Goal: Task Accomplishment & Management: Use online tool/utility

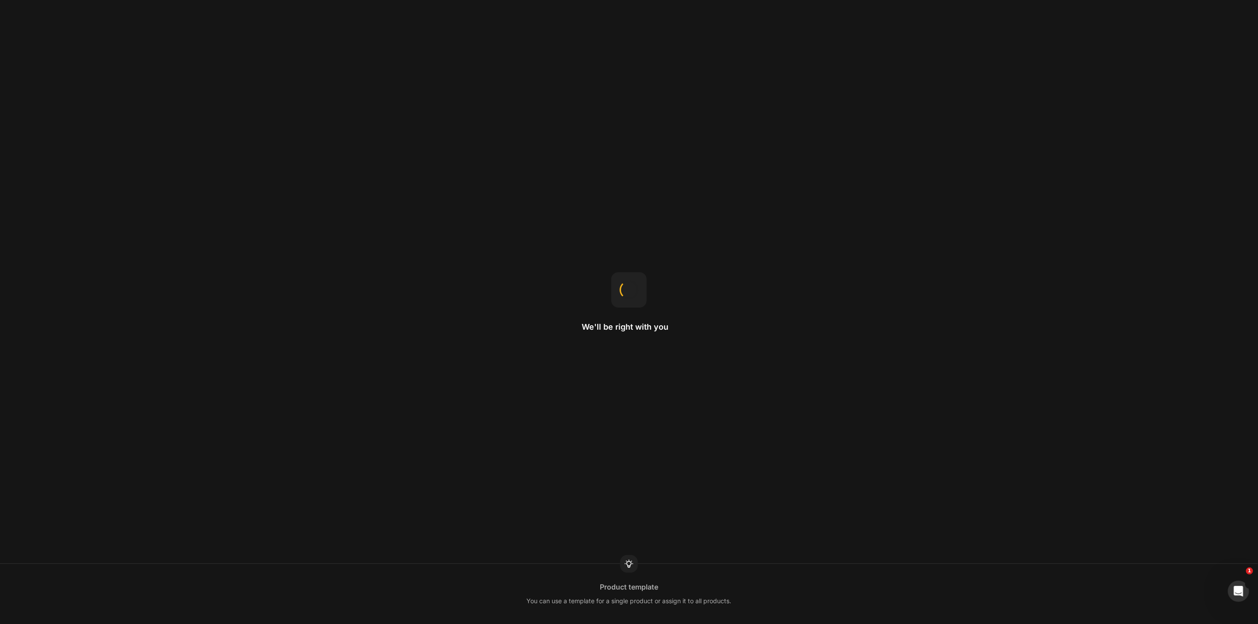
drag, startPoint x: 174, startPoint y: 81, endPoint x: 178, endPoint y: 56, distance: 25.0
click at [174, 81] on div "We'll be right with you Product template You can use a template for a single pr…" at bounding box center [629, 312] width 1258 height 624
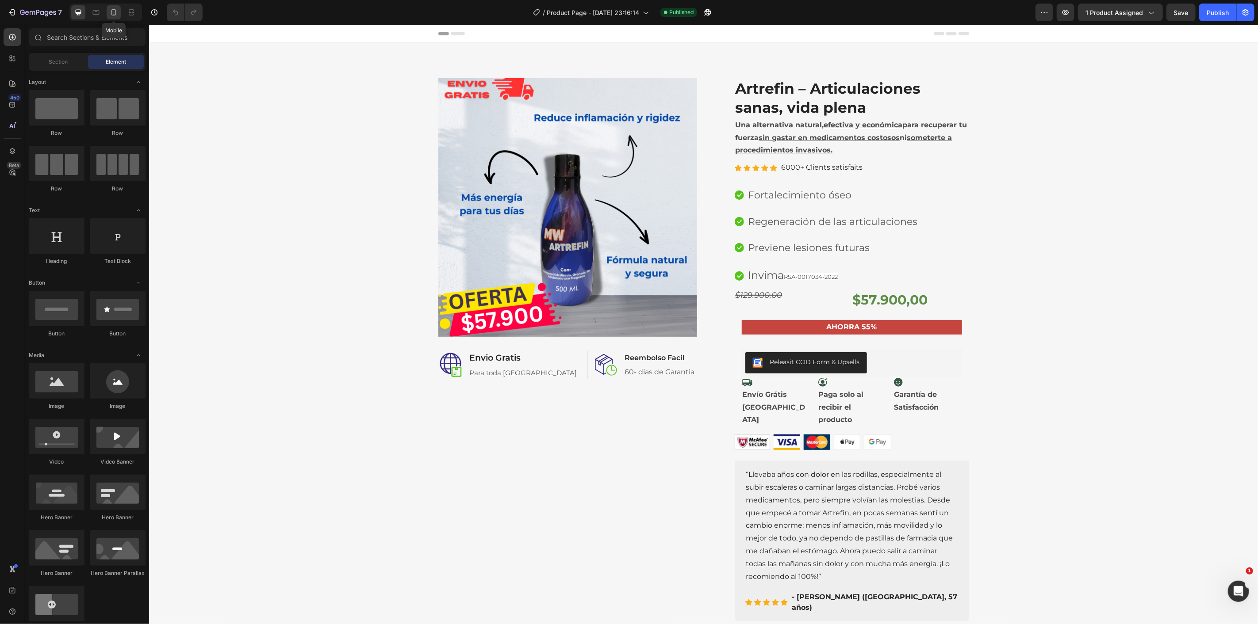
click at [111, 11] on icon at bounding box center [113, 12] width 5 height 6
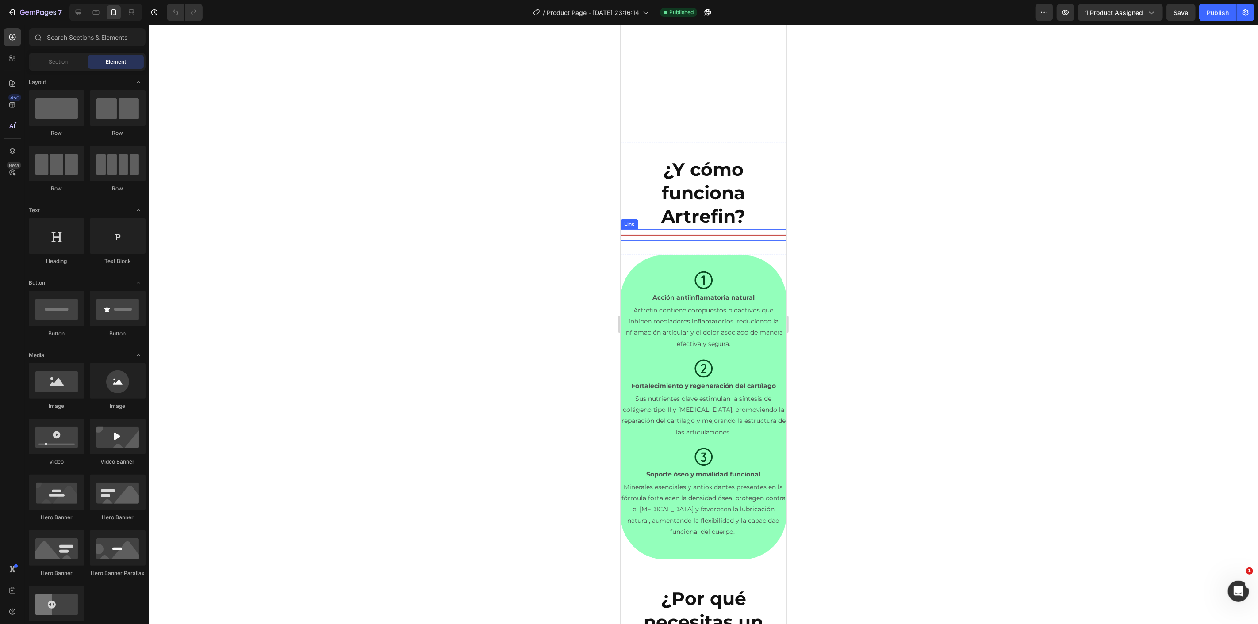
scroll to position [2359, 0]
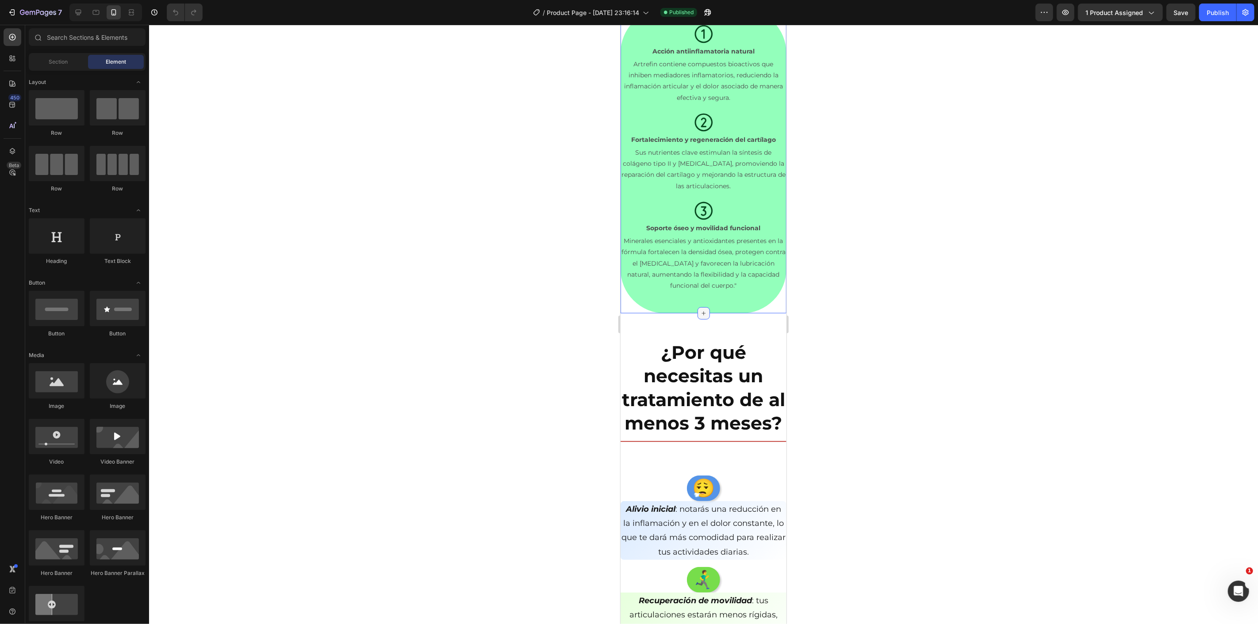
click at [702, 313] on icon at bounding box center [703, 313] width 7 height 7
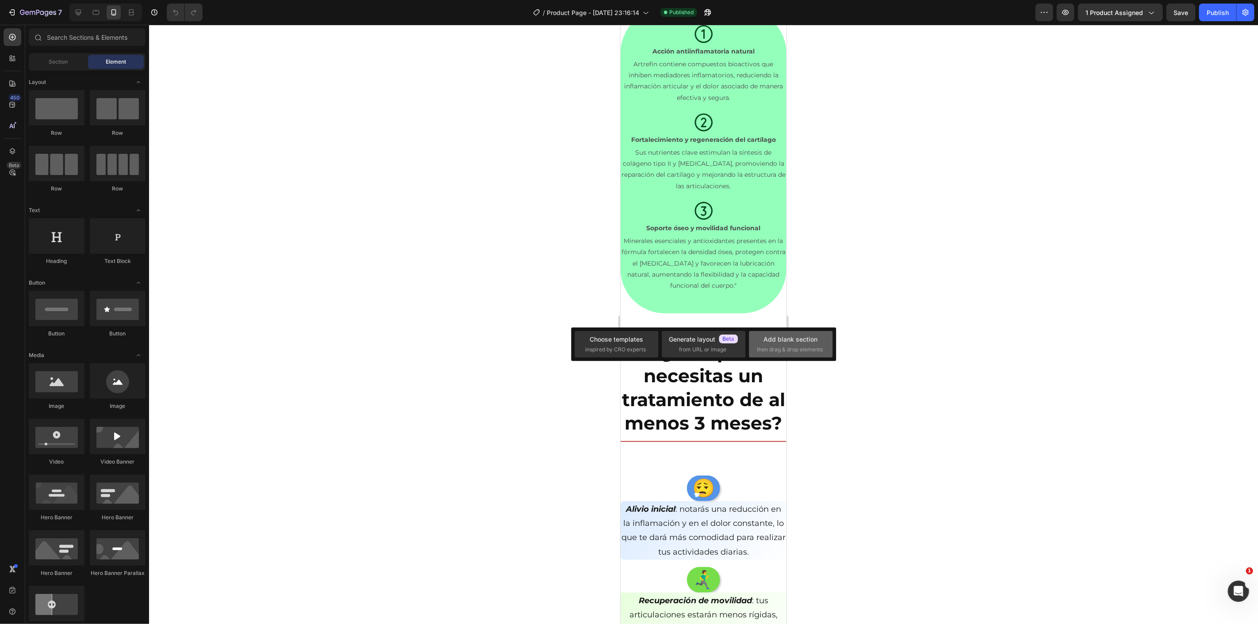
click at [779, 353] on span "then drag & drop elements" at bounding box center [790, 350] width 66 height 8
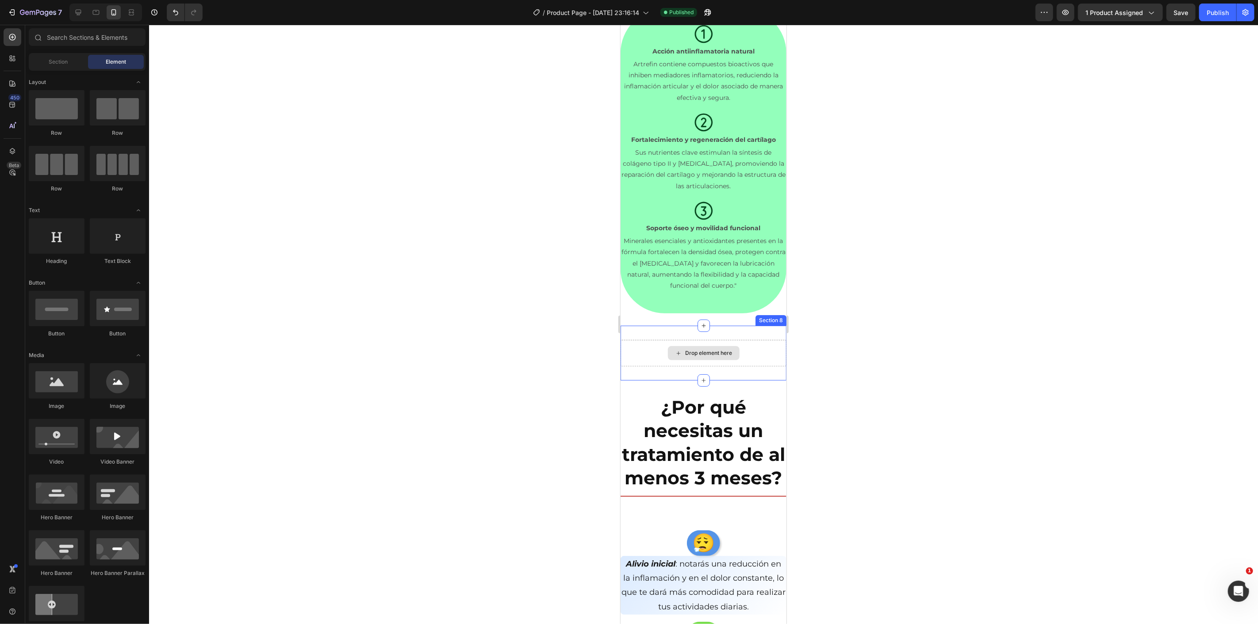
click at [717, 349] on div "Drop element here" at bounding box center [708, 352] width 47 height 7
click at [697, 349] on div "Drop element here" at bounding box center [708, 352] width 47 height 7
drag, startPoint x: 923, startPoint y: 304, endPoint x: 707, endPoint y: 346, distance: 220.2
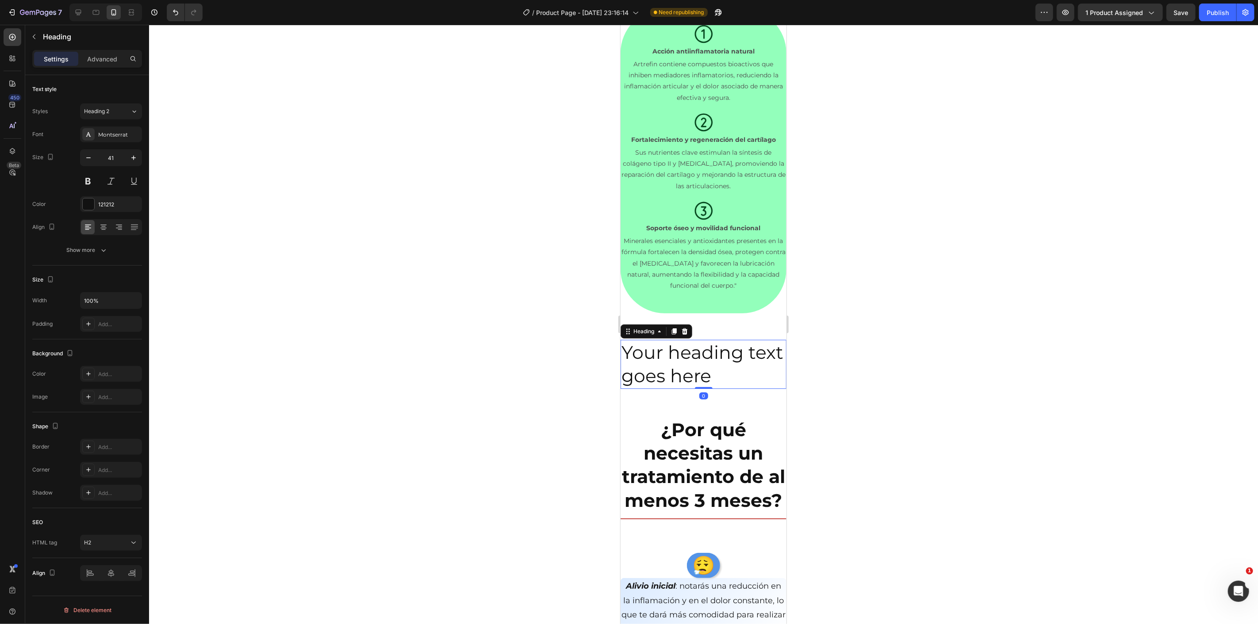
click at [716, 366] on h2 "Your heading text goes here" at bounding box center [703, 364] width 166 height 49
click at [902, 381] on div at bounding box center [703, 325] width 1109 height 600
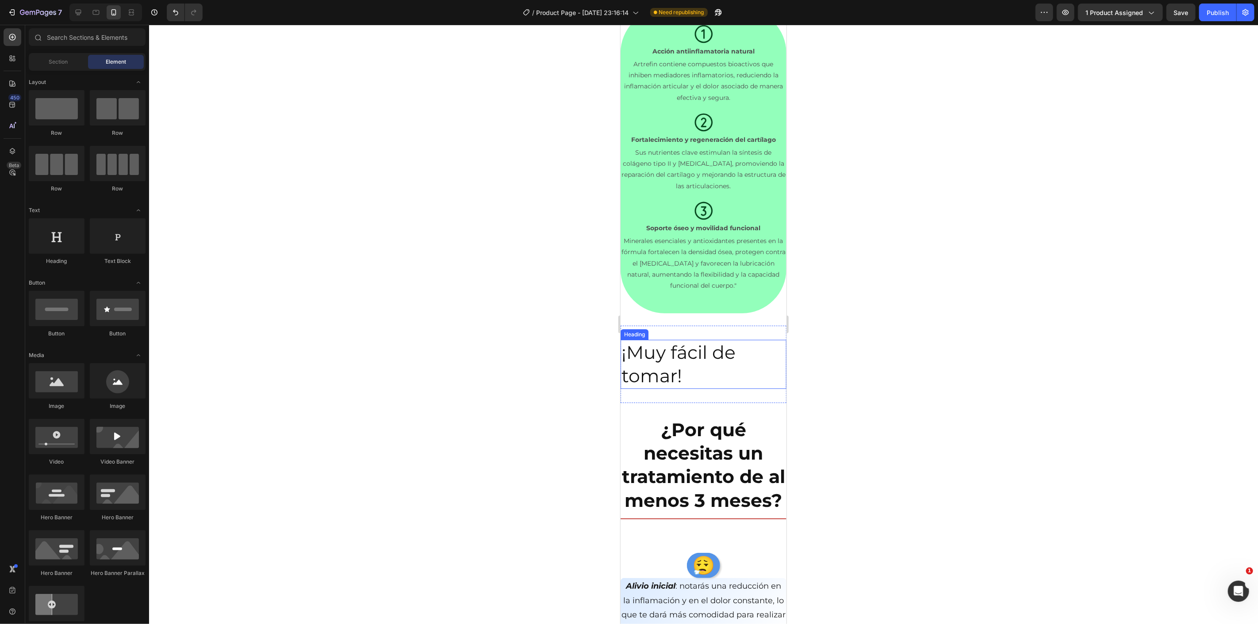
click at [742, 378] on p "¡Muy fácil de tomar!" at bounding box center [703, 364] width 164 height 47
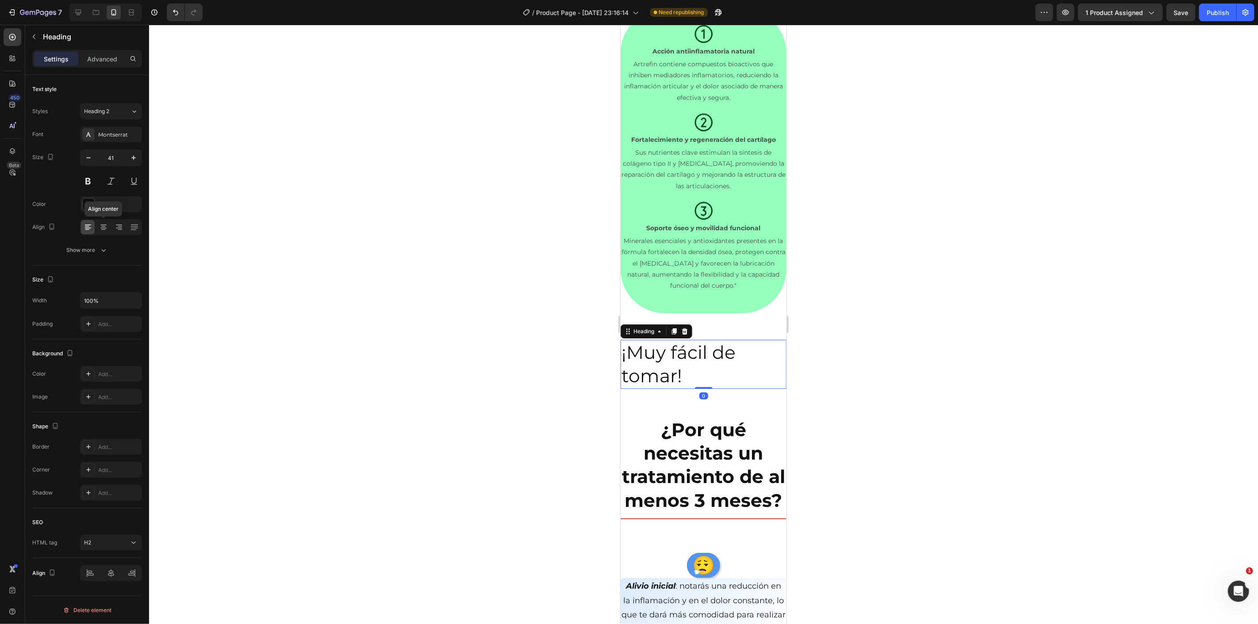
click at [103, 227] on icon at bounding box center [103, 227] width 9 height 9
click at [135, 300] on icon "button" at bounding box center [133, 300] width 9 height 9
click at [313, 306] on div at bounding box center [703, 325] width 1109 height 600
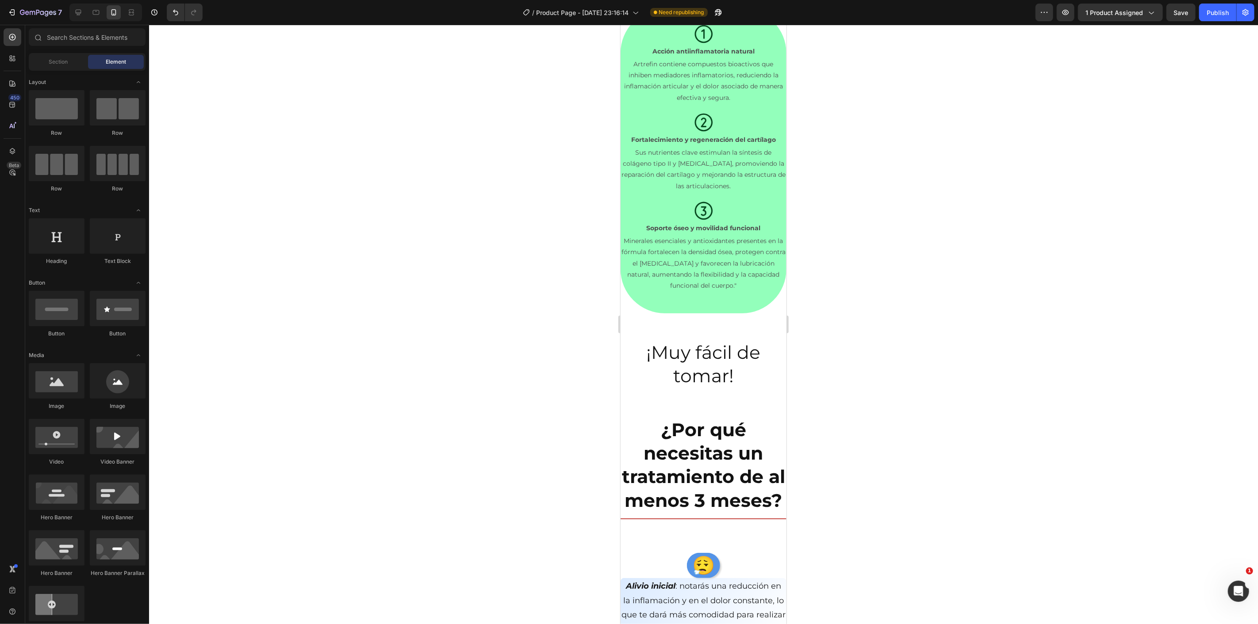
click at [686, 370] on p "¡Muy fácil de tomar!" at bounding box center [703, 364] width 164 height 47
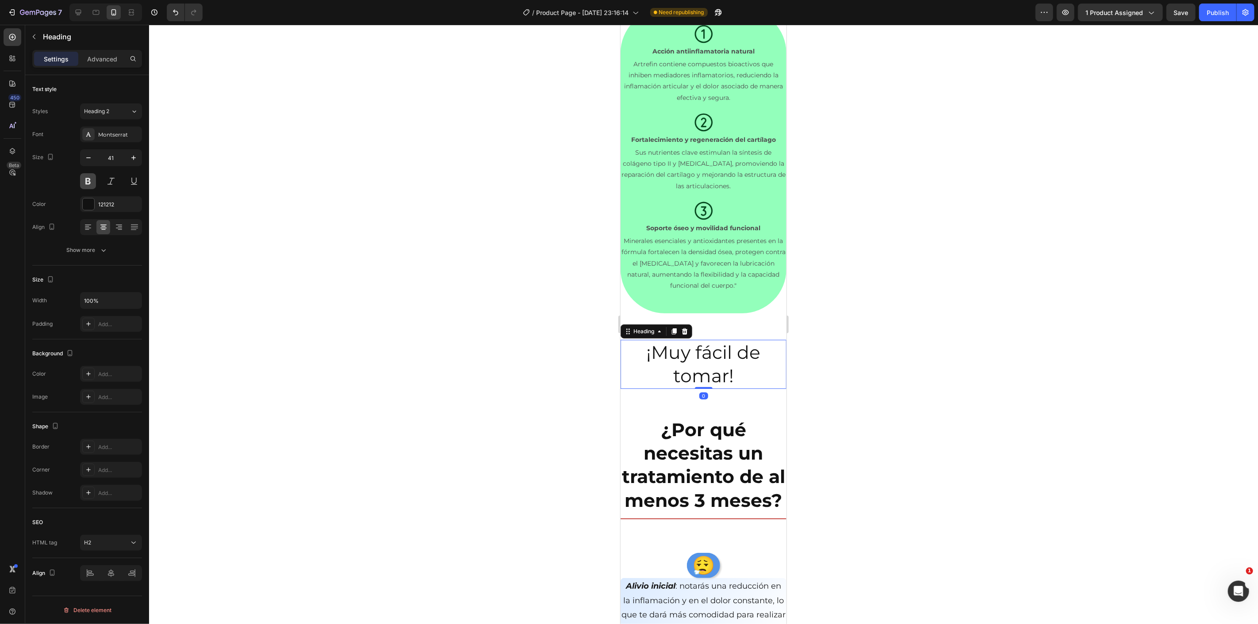
click at [87, 184] on button at bounding box center [88, 181] width 16 height 16
click at [258, 236] on div at bounding box center [703, 325] width 1109 height 600
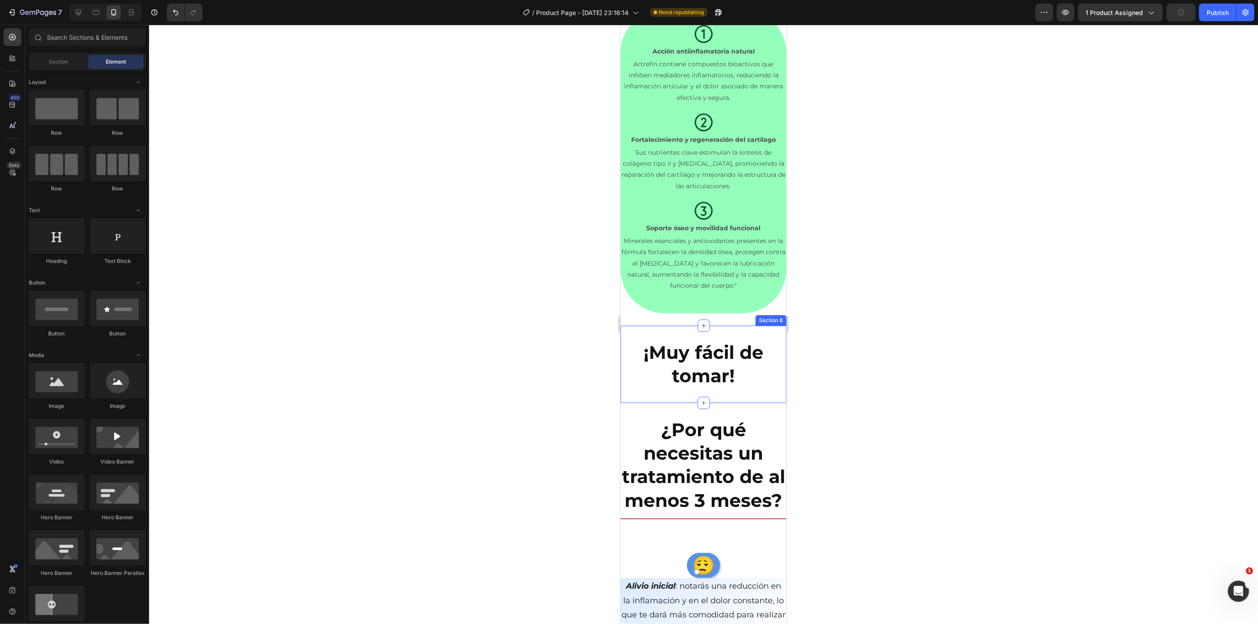
click at [768, 396] on div "¡Muy fácil de tomar! Heading Section 8" at bounding box center [703, 364] width 166 height 77
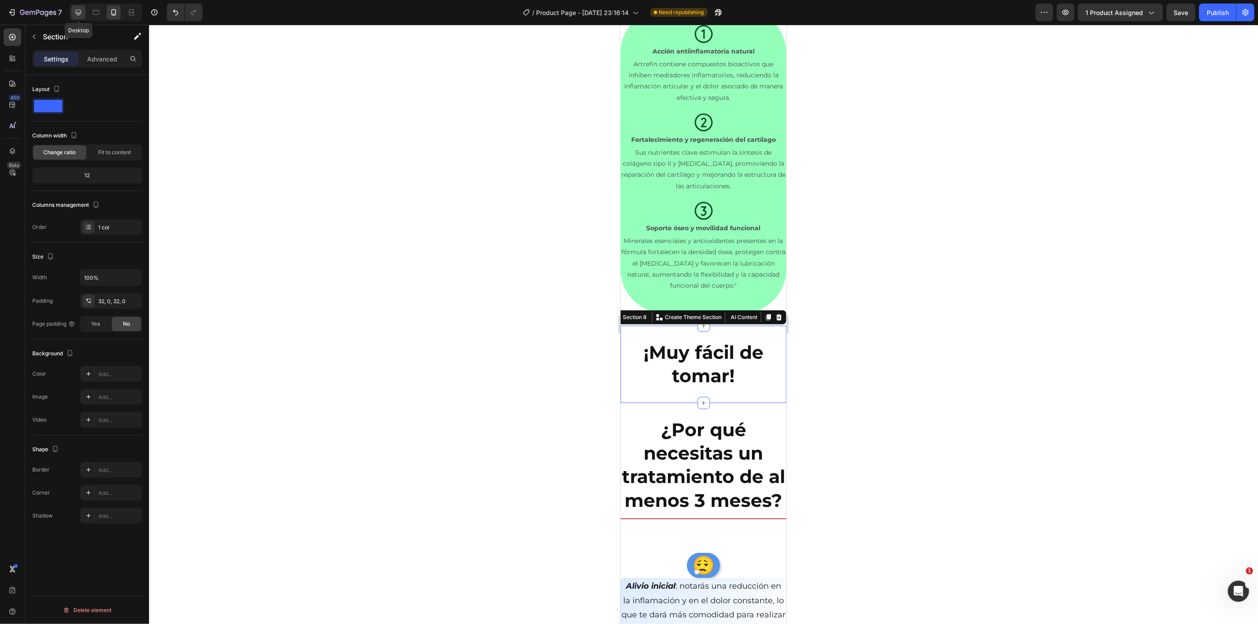
click at [80, 15] on icon at bounding box center [78, 12] width 9 height 9
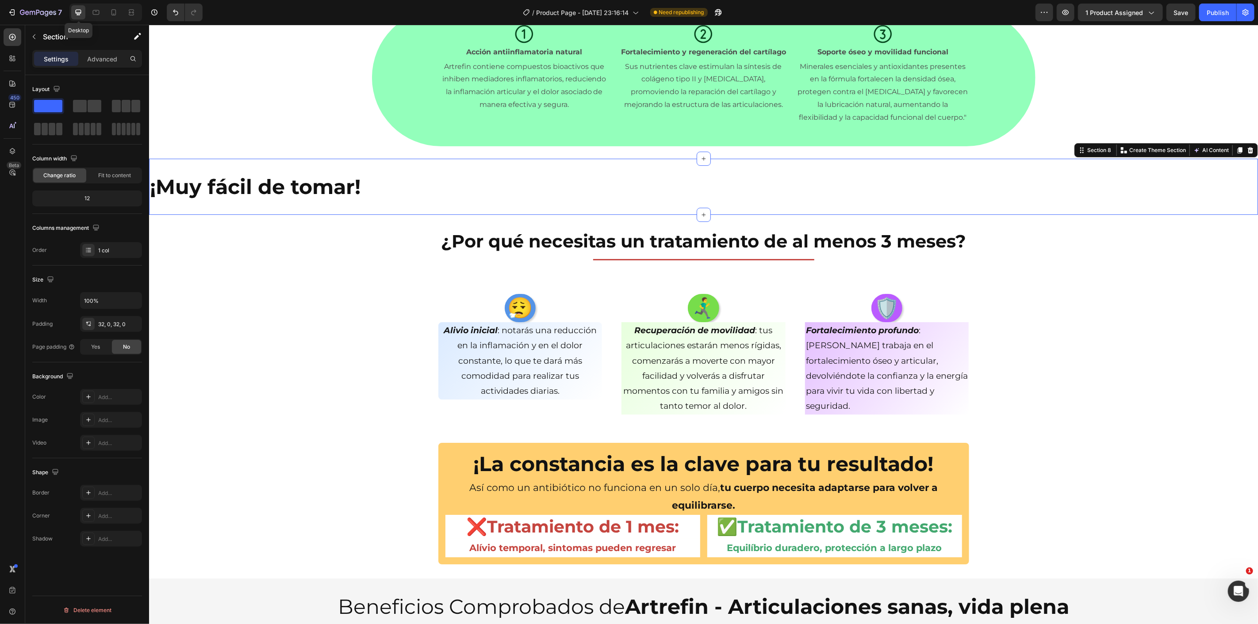
scroll to position [2461, 0]
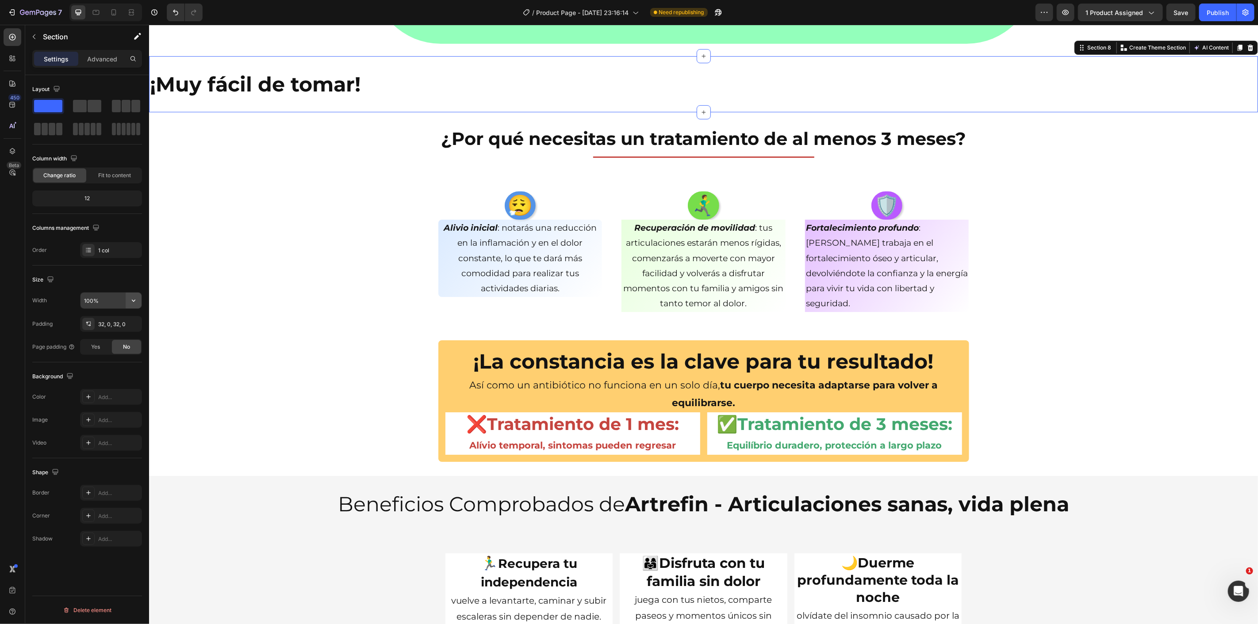
click at [134, 306] on button "button" at bounding box center [134, 301] width 16 height 16
click at [113, 339] on p "Default 1200px" at bounding box center [109, 340] width 50 height 8
type input "1200"
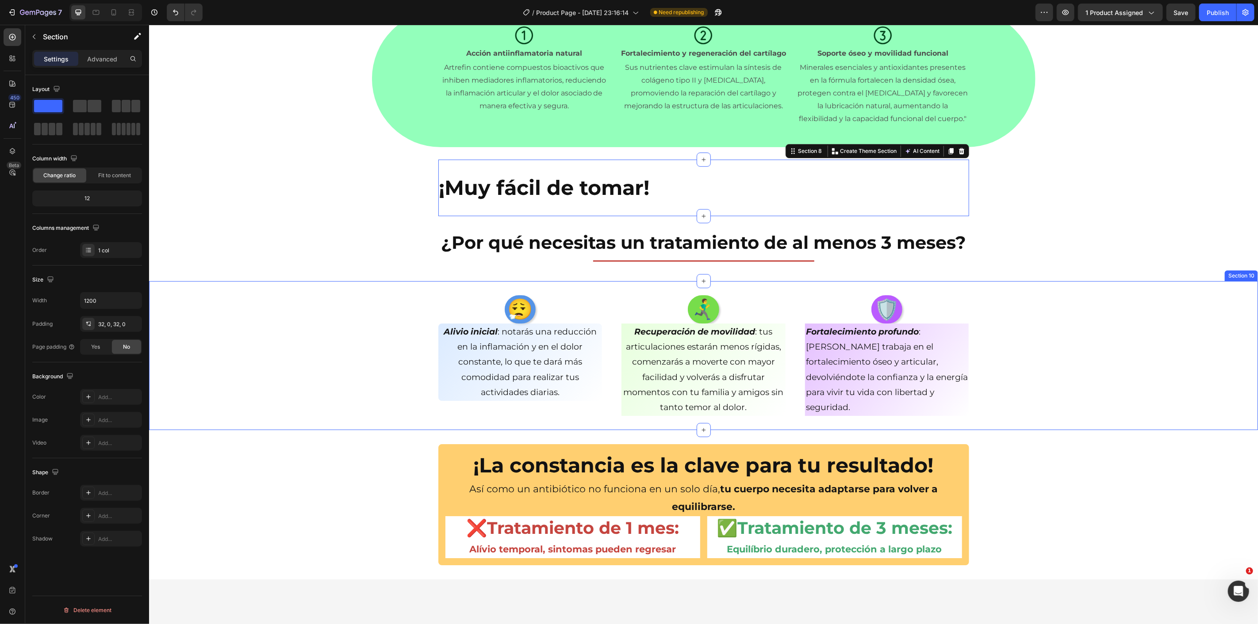
scroll to position [2216, 0]
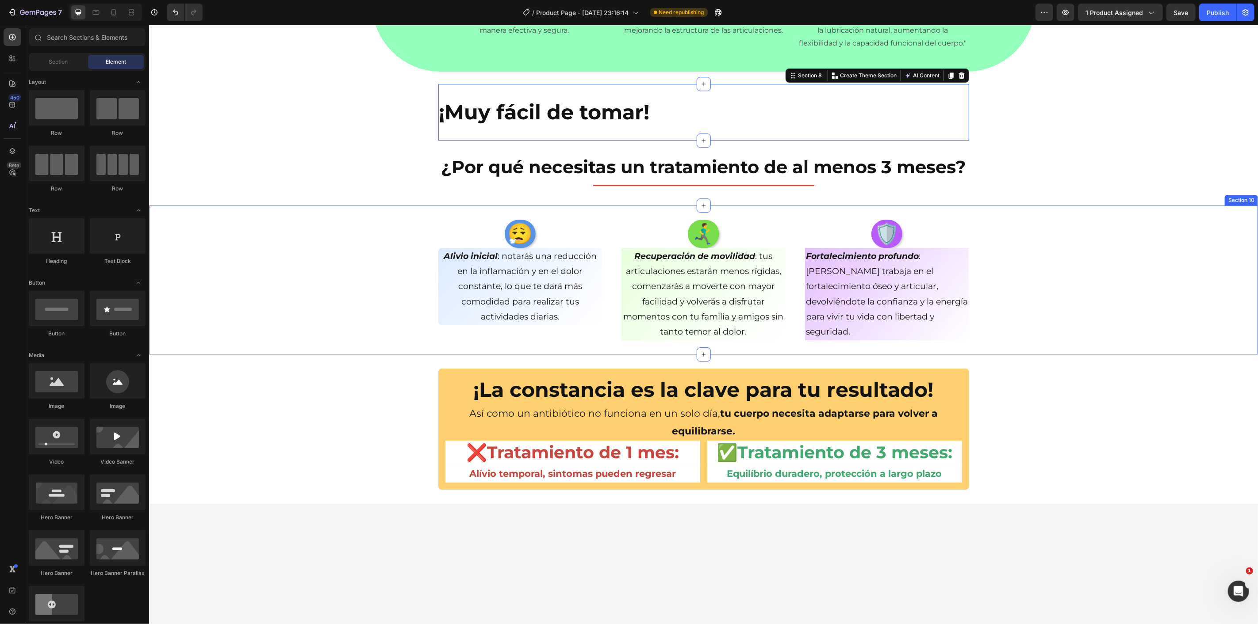
click at [314, 171] on div "¿Y cómo funciona Artrefin? Heading Title Line Section 6 Icon Acción antiinflama…" at bounding box center [703, 31] width 1109 height 4409
click at [515, 107] on p "¡Muy fácil de tomar!" at bounding box center [703, 112] width 529 height 27
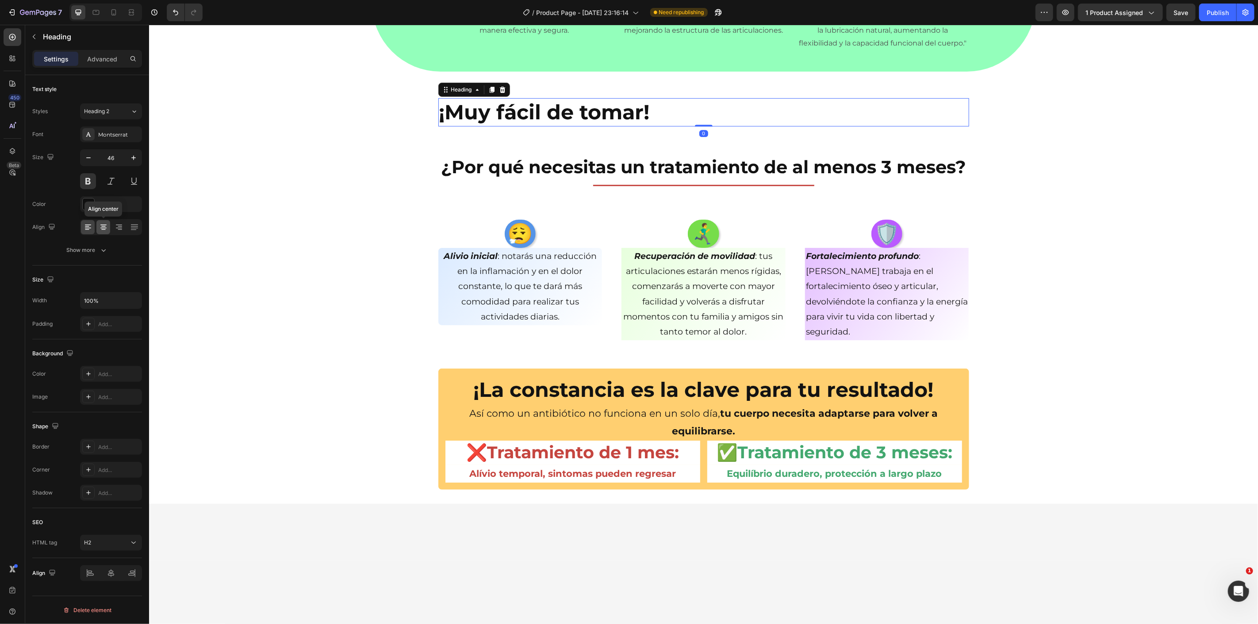
click at [99, 229] on icon at bounding box center [103, 227] width 9 height 9
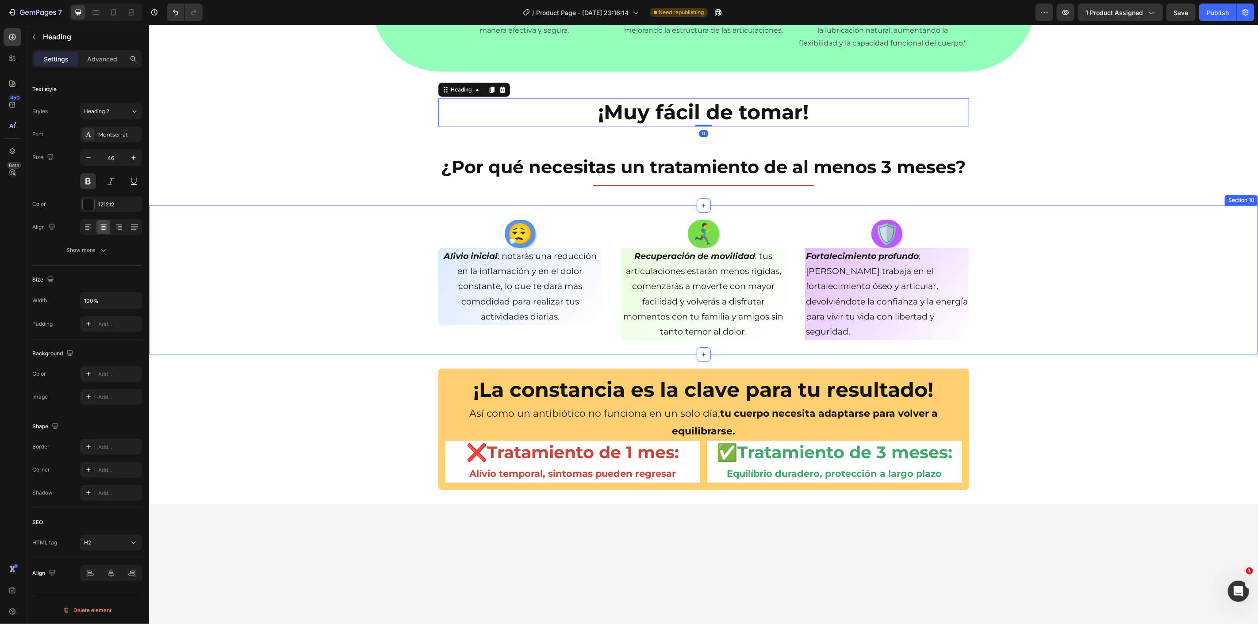
scroll to position [2068, 0]
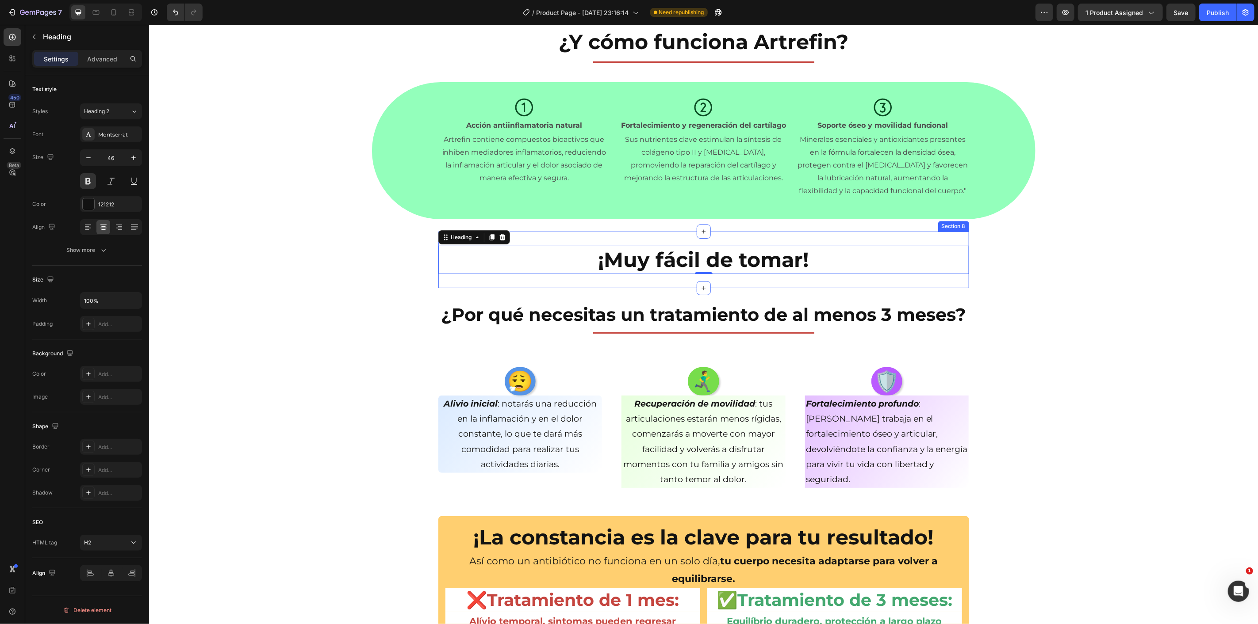
click at [892, 239] on div "¡Muy fácil de tomar! Heading 0 Section 8" at bounding box center [703, 259] width 531 height 57
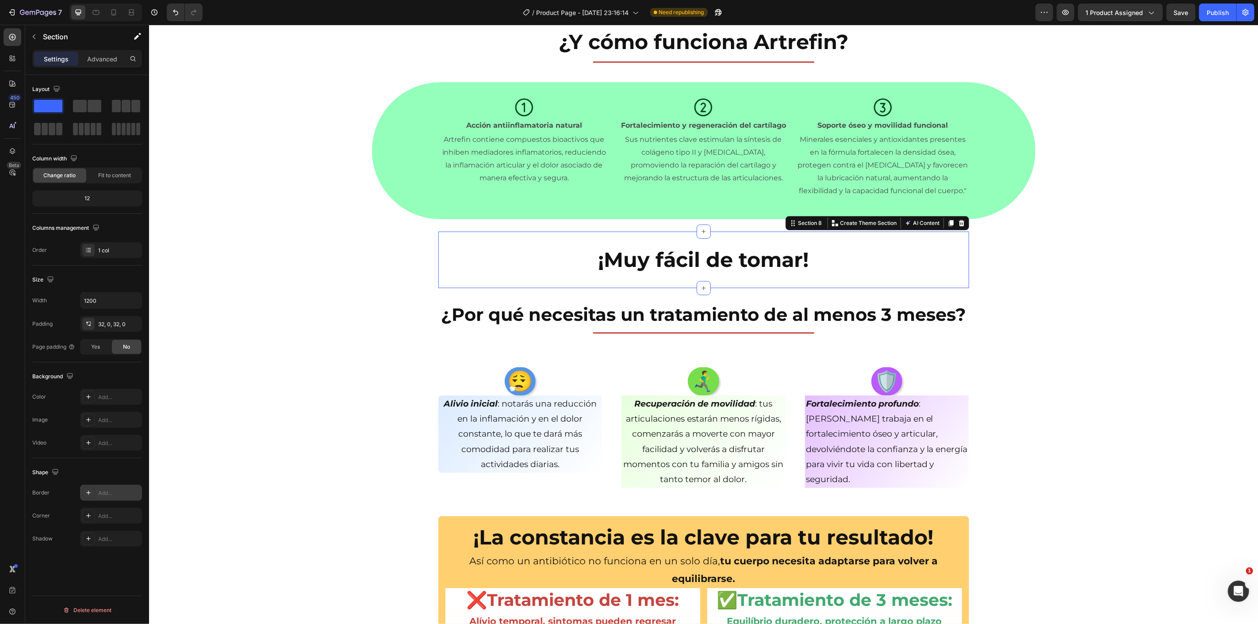
click at [100, 497] on div "Add..." at bounding box center [119, 494] width 42 height 8
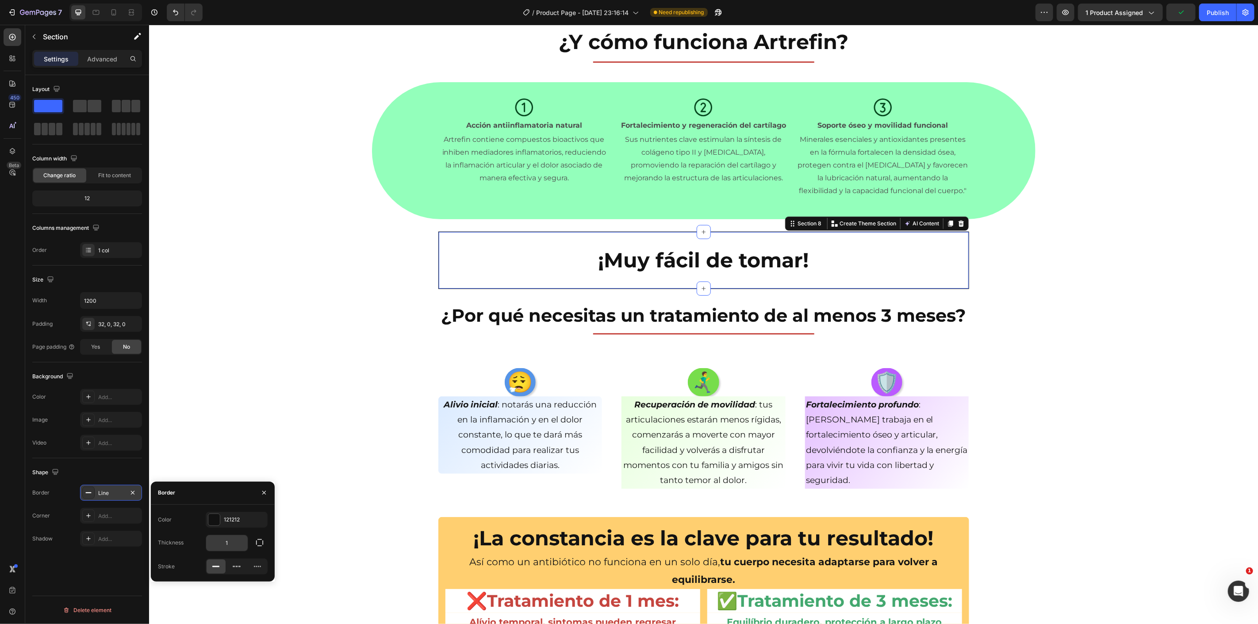
click at [242, 545] on input "1" at bounding box center [227, 544] width 42 height 16
click at [265, 491] on icon "button" at bounding box center [263, 493] width 7 height 7
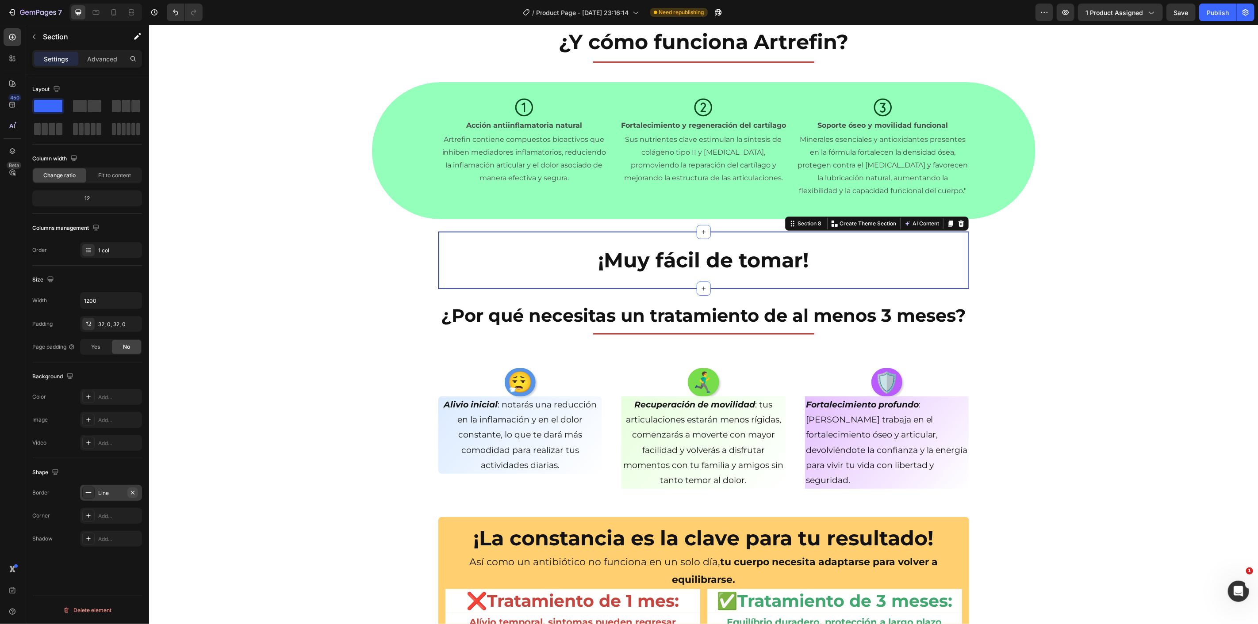
click at [136, 495] on icon "button" at bounding box center [132, 493] width 7 height 7
click at [280, 430] on div "😮‍💨 Heading Alivio inicial : notarás una reducción en la inflamación y en el do…" at bounding box center [703, 427] width 1109 height 121
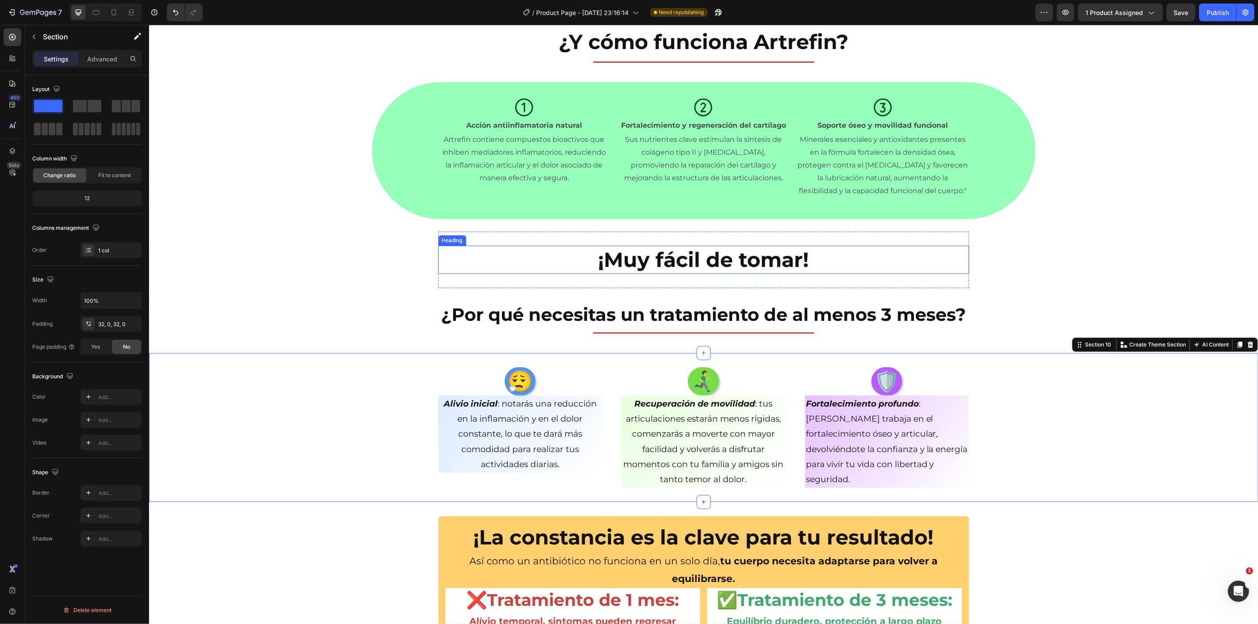
click at [488, 265] on p "¡Muy fácil de tomar!" at bounding box center [703, 259] width 529 height 27
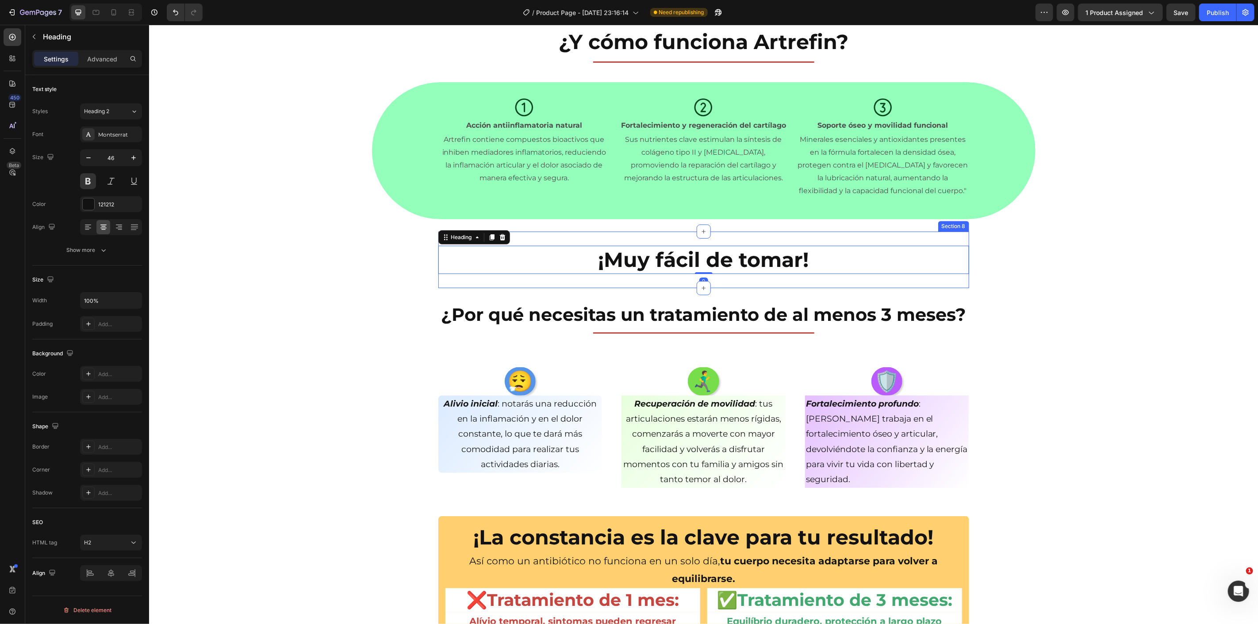
click at [534, 237] on div "¡Muy fácil de tomar! Heading 0 Section 8" at bounding box center [703, 259] width 531 height 57
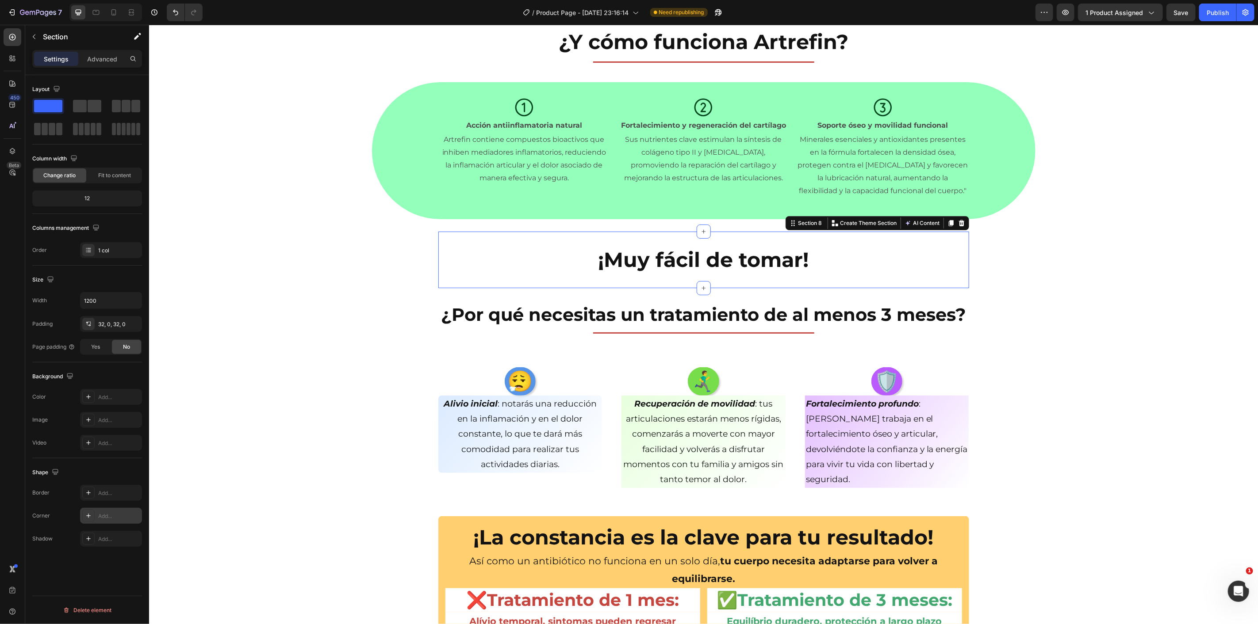
click at [95, 512] on div "Add..." at bounding box center [111, 516] width 62 height 16
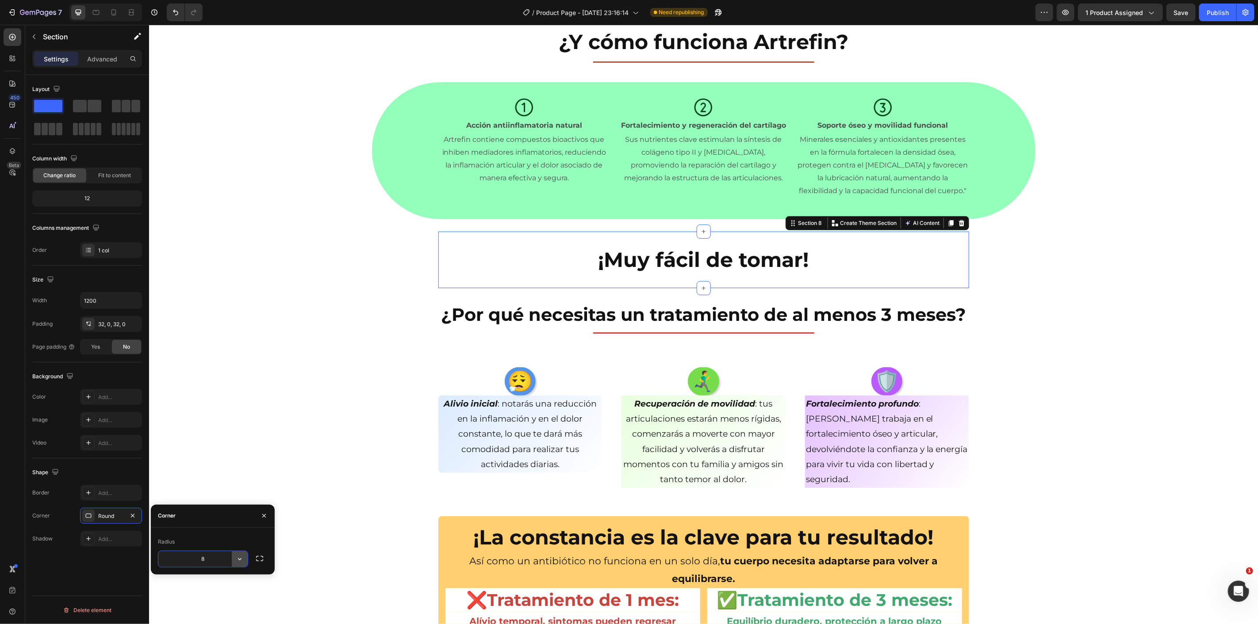
click at [246, 554] on button "button" at bounding box center [240, 560] width 16 height 16
click at [223, 517] on p "Round" at bounding box center [215, 517] width 50 height 9
click at [263, 351] on div "¿Y cómo funciona Artrefin? Heading Title Line Section 6 Icon Acción antiinflama…" at bounding box center [703, 178] width 1109 height 4409
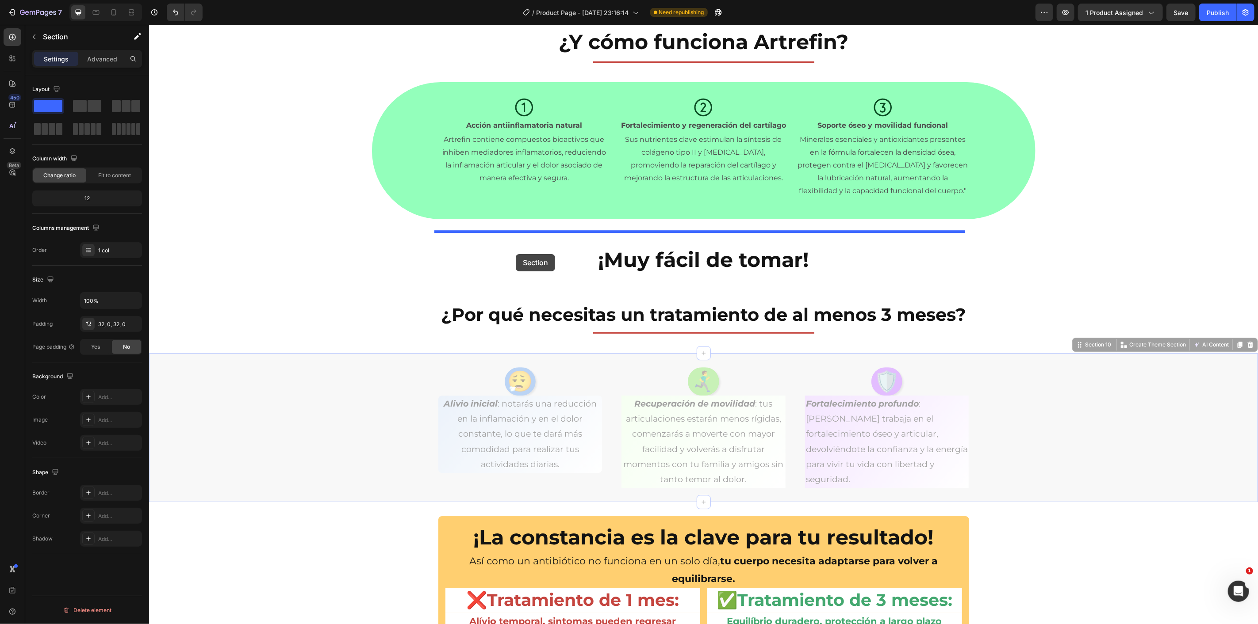
click at [515, 254] on div at bounding box center [703, 233] width 1109 height 4555
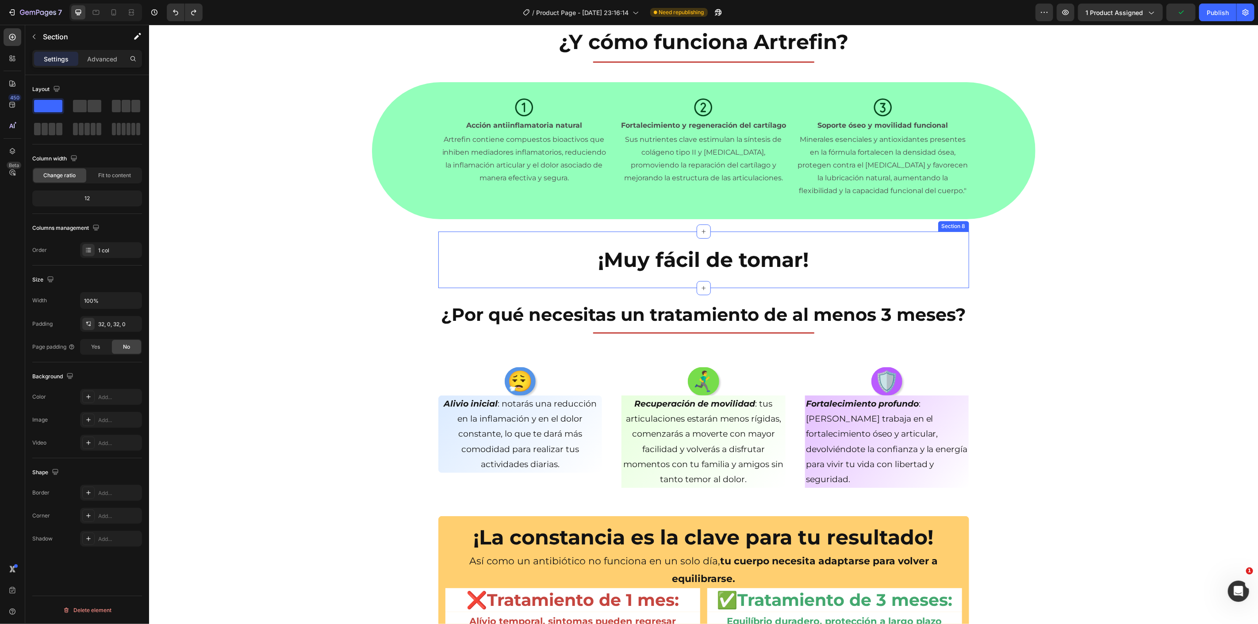
click at [568, 241] on div "¡Muy fácil de tomar! Heading Section 8" at bounding box center [703, 259] width 531 height 57
click at [108, 542] on div "Add..." at bounding box center [119, 540] width 42 height 8
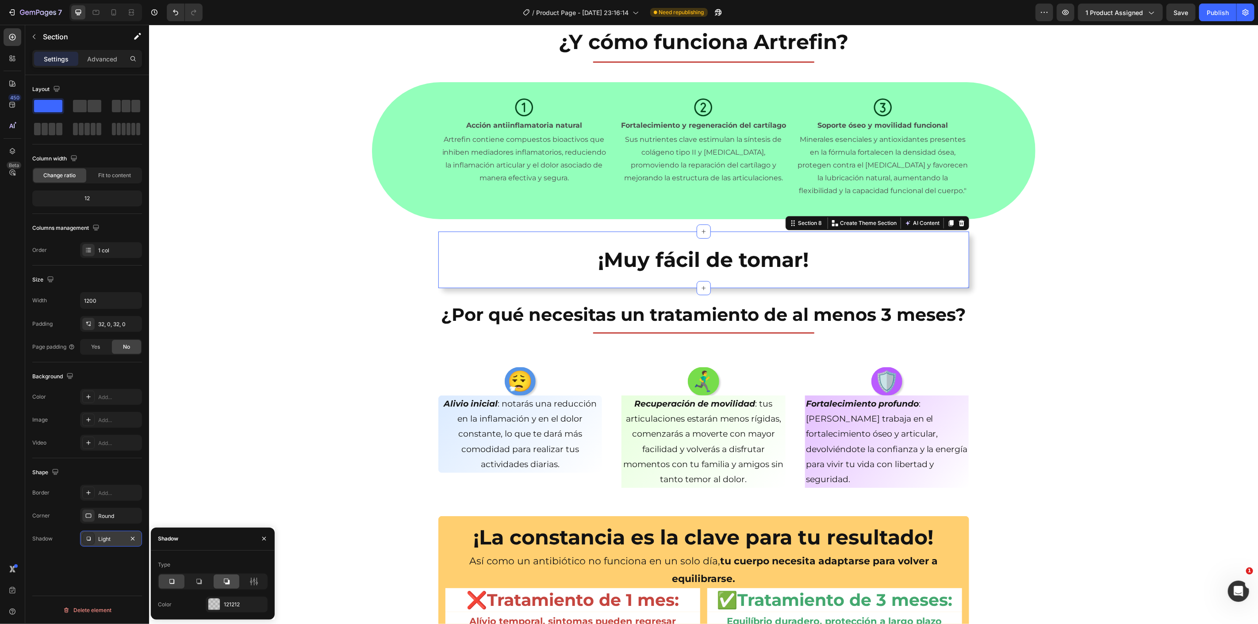
click at [228, 582] on icon at bounding box center [227, 582] width 6 height 6
click at [172, 585] on icon at bounding box center [171, 582] width 9 height 9
click at [363, 340] on div "¿Y cómo funciona Artrefin? Heading Title Line Section 6 Icon Acción antiinflama…" at bounding box center [703, 178] width 1109 height 4409
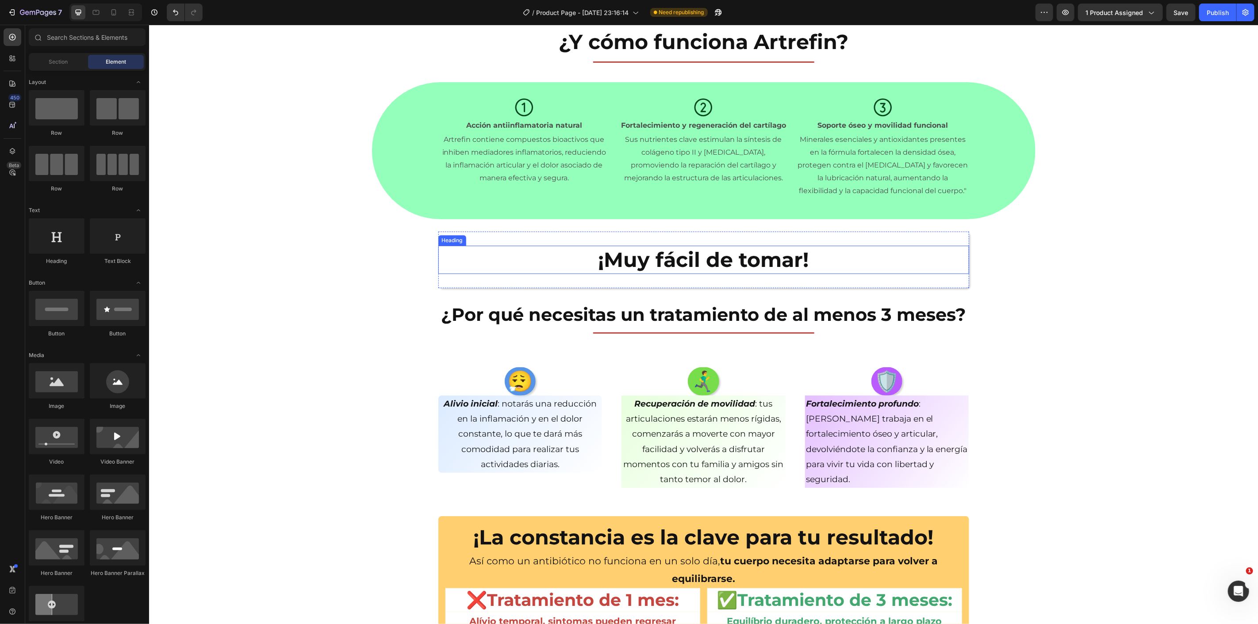
click at [837, 268] on p "¡Muy fácil de tomar!" at bounding box center [703, 259] width 529 height 27
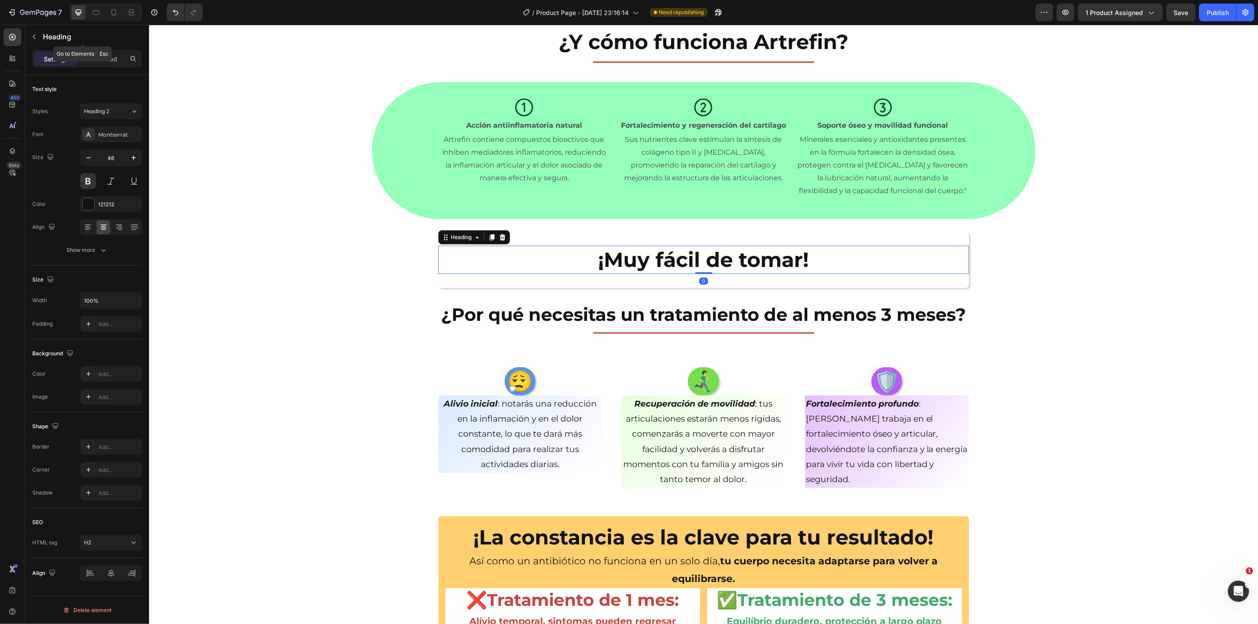
click at [34, 36] on icon "button" at bounding box center [34, 36] width 3 height 5
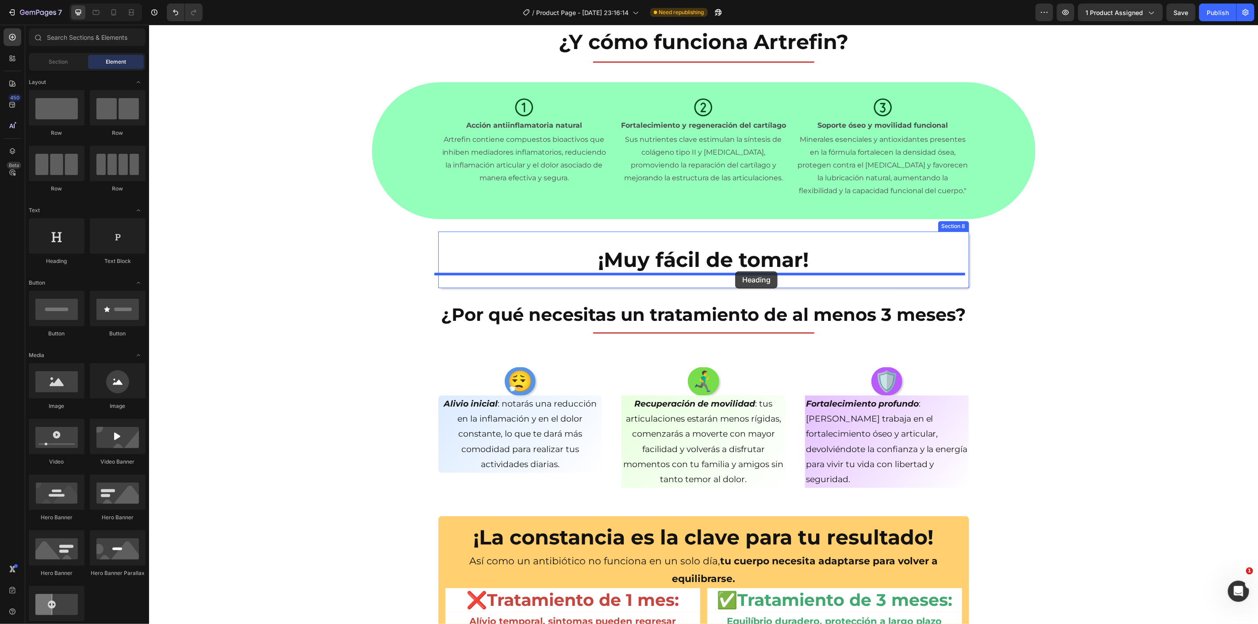
drag, startPoint x: 213, startPoint y: 276, endPoint x: 735, endPoint y: 271, distance: 521.9
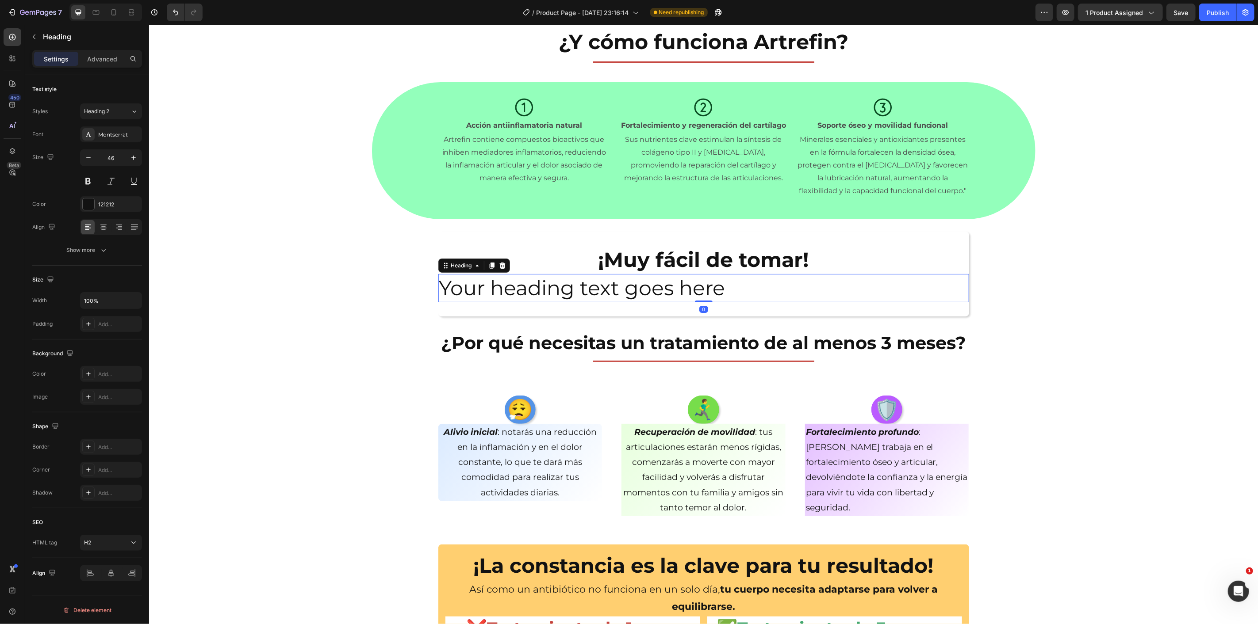
click at [676, 283] on h2 "Your heading text goes here" at bounding box center [703, 288] width 531 height 28
click at [676, 283] on p "Your heading text goes here" at bounding box center [703, 288] width 529 height 27
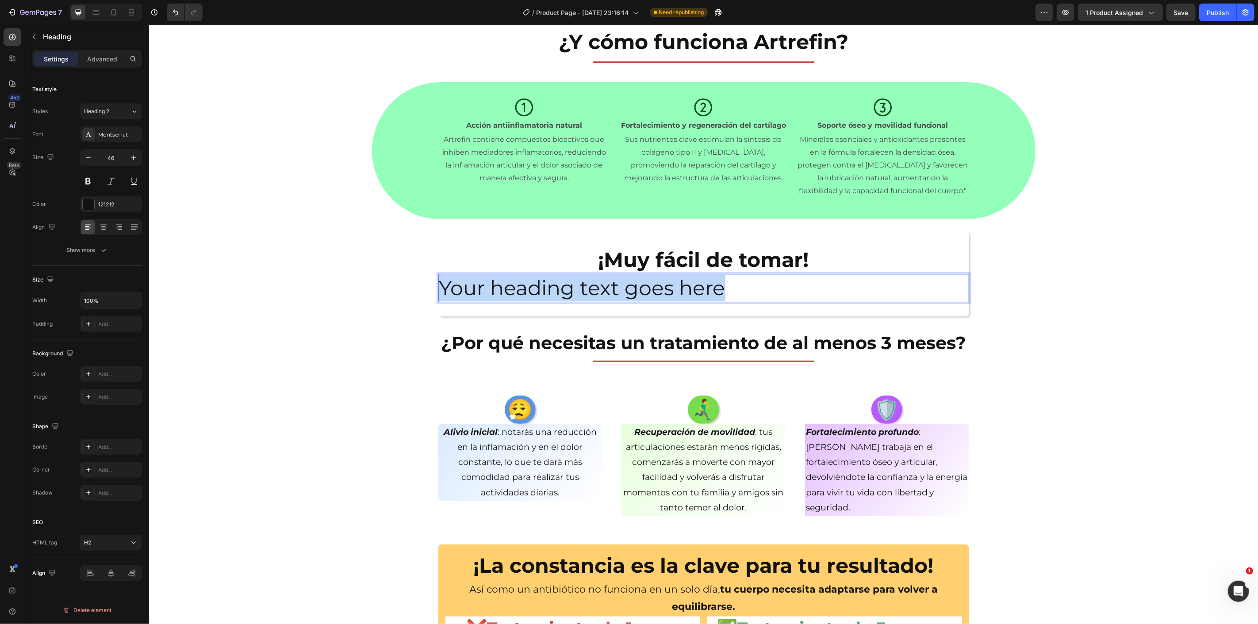
click at [676, 283] on p "Your heading text goes here" at bounding box center [703, 288] width 529 height 27
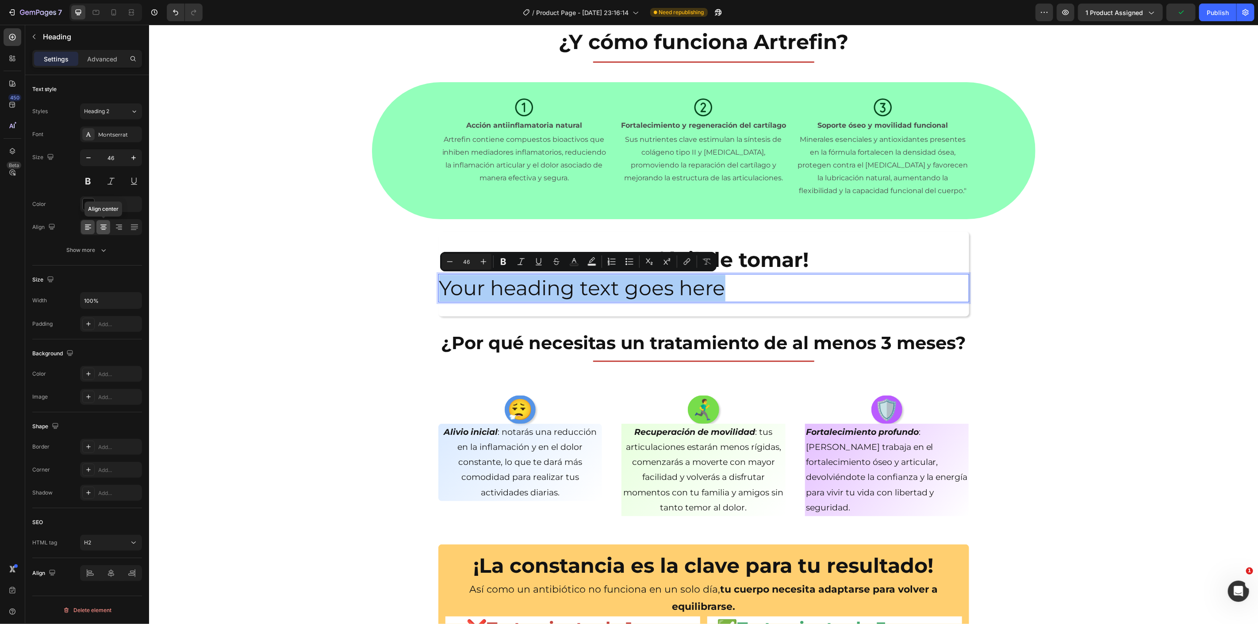
click at [105, 228] on icon at bounding box center [103, 228] width 6 height 1
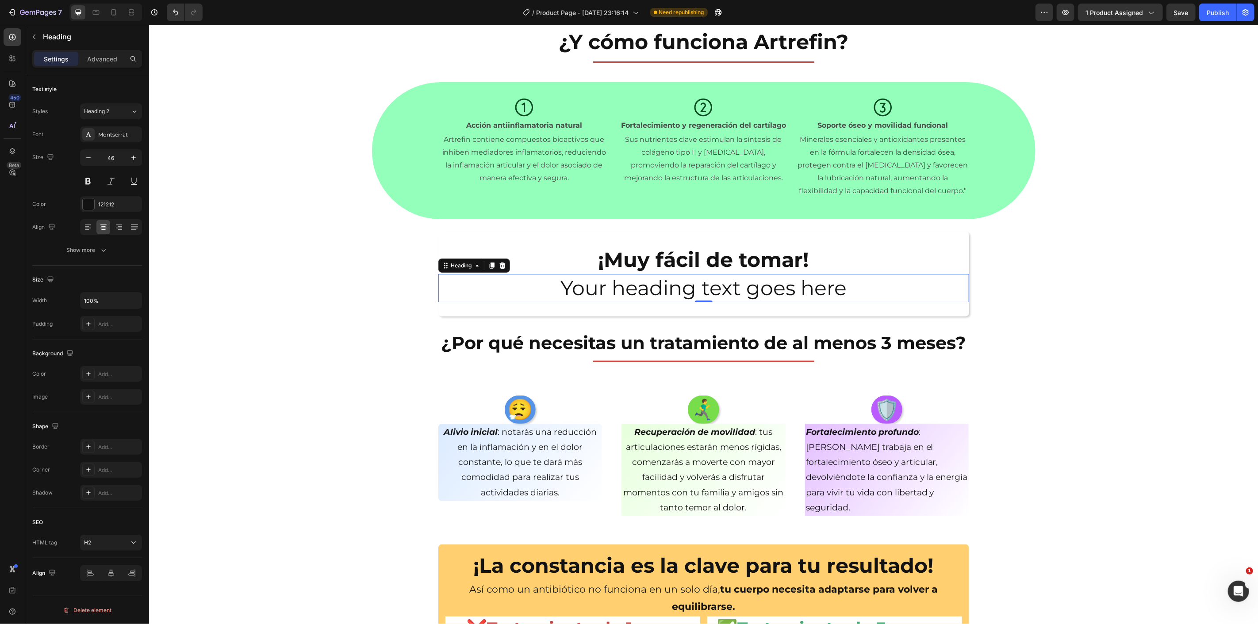
click at [633, 294] on p "Your heading text goes here" at bounding box center [703, 288] width 529 height 27
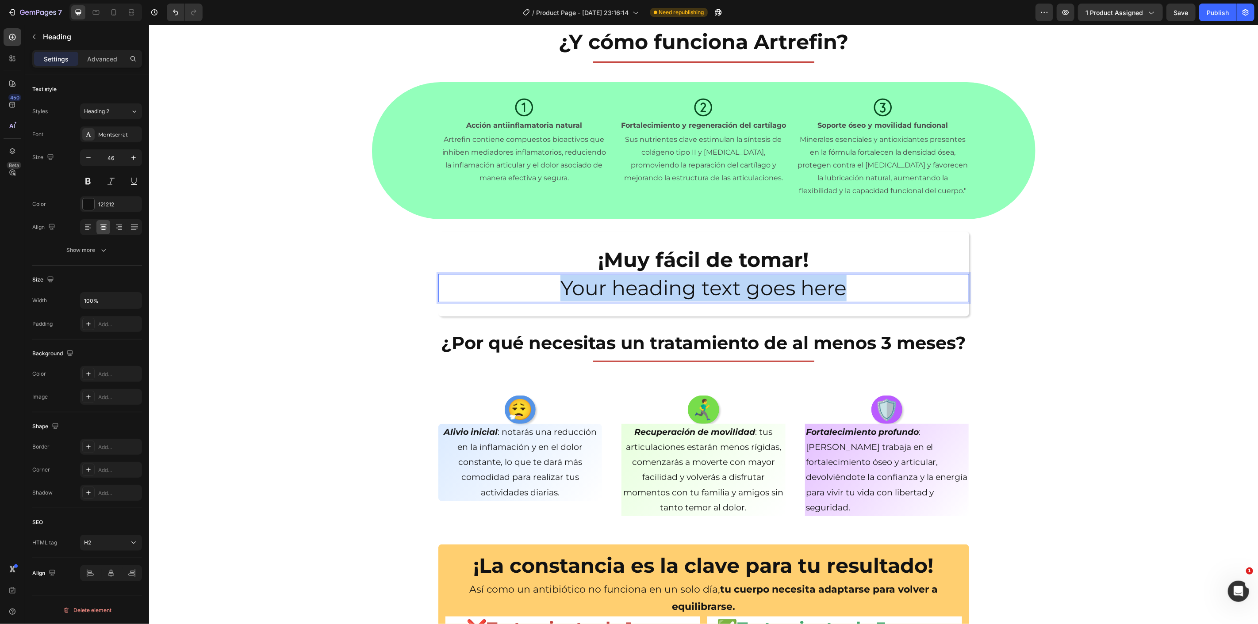
click at [633, 294] on p "Your heading text goes here" at bounding box center [703, 288] width 529 height 27
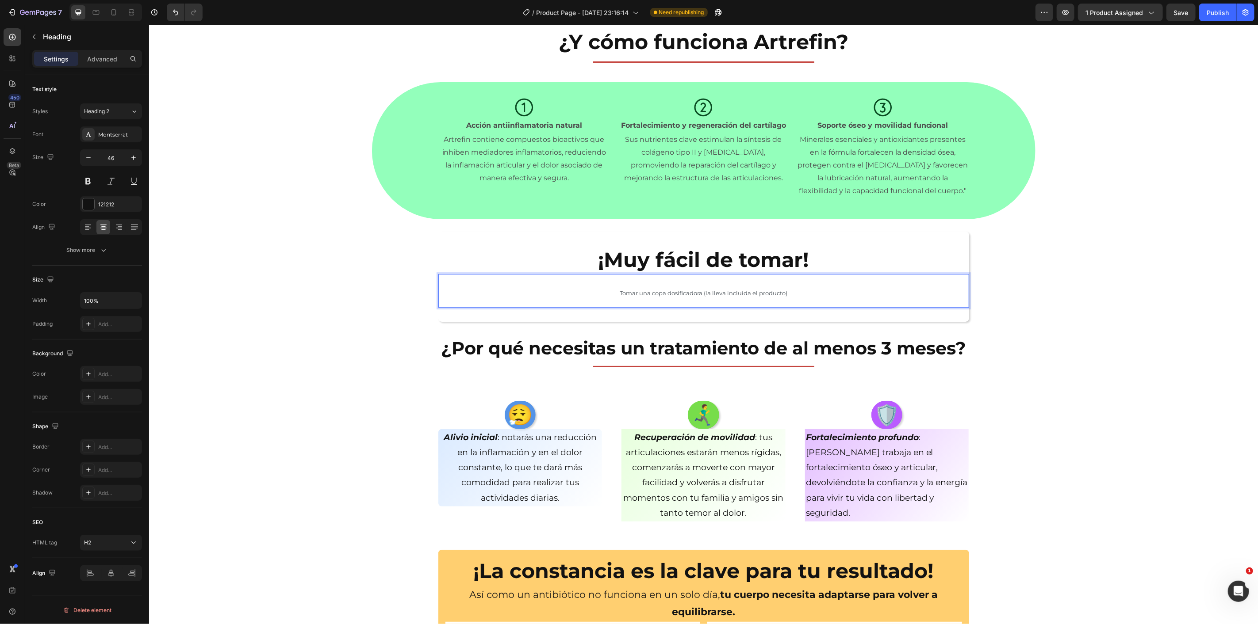
click at [432, 288] on section "¡Muy fácil de tomar! Heading Tomar una copa dosificadora (la lleva incluida el …" at bounding box center [703, 276] width 545 height 90
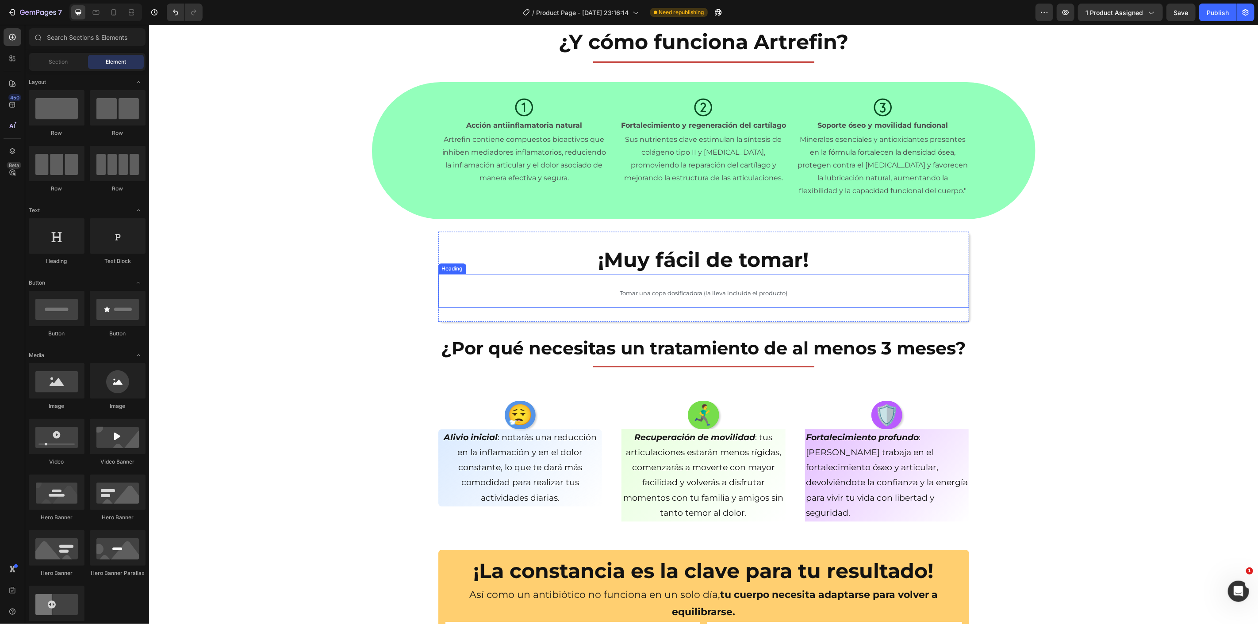
click at [696, 294] on span "Tomar una copa dosificadora (la lleva incluida el producto)" at bounding box center [703, 292] width 168 height 7
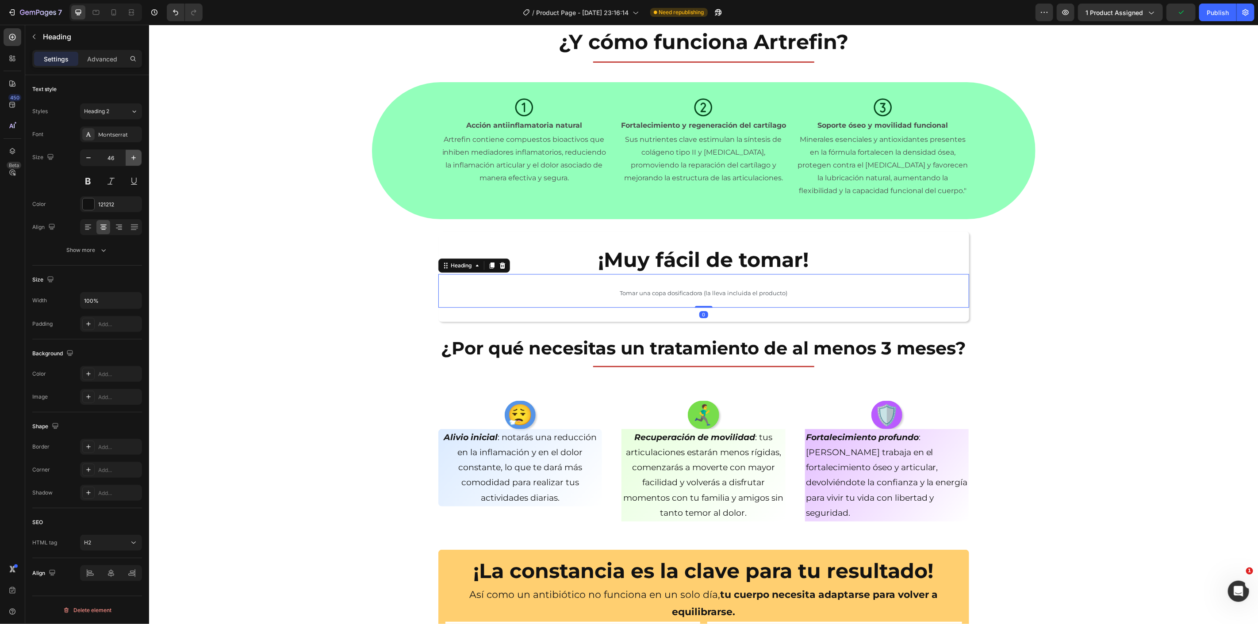
click at [129, 158] on icon "button" at bounding box center [133, 157] width 9 height 9
type input "47"
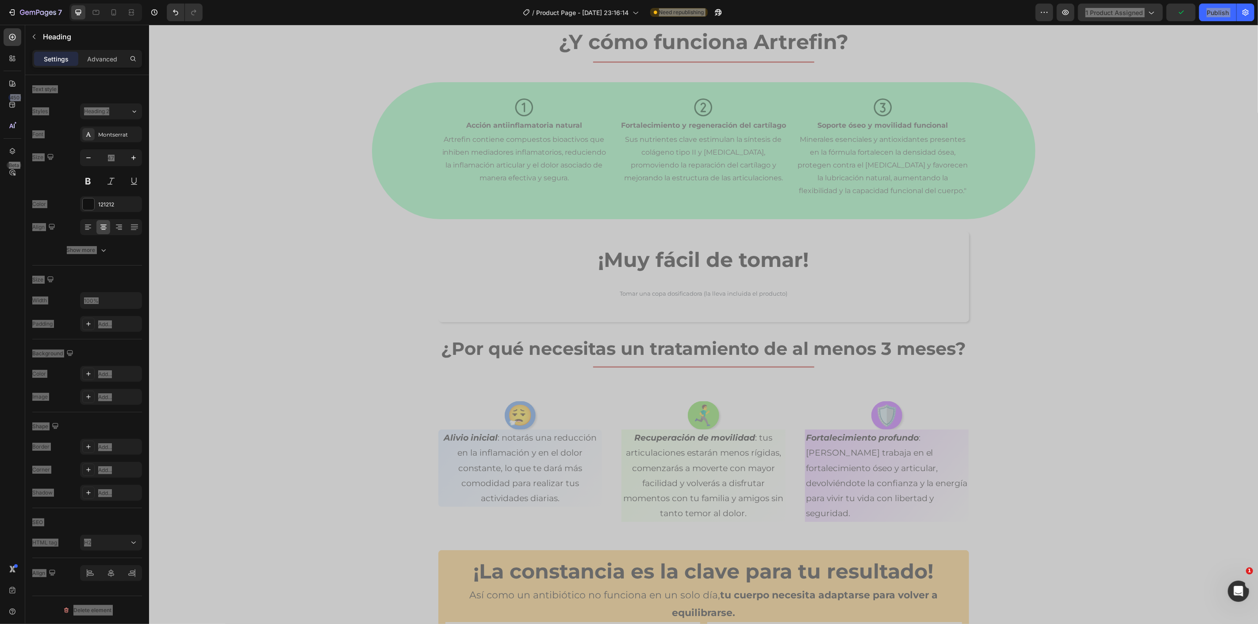
click at [364, 283] on div "¿Y cómo funciona Artrefin? Heading Title Line Section 6 Icon Acción antiinflama…" at bounding box center [703, 195] width 1109 height 4443
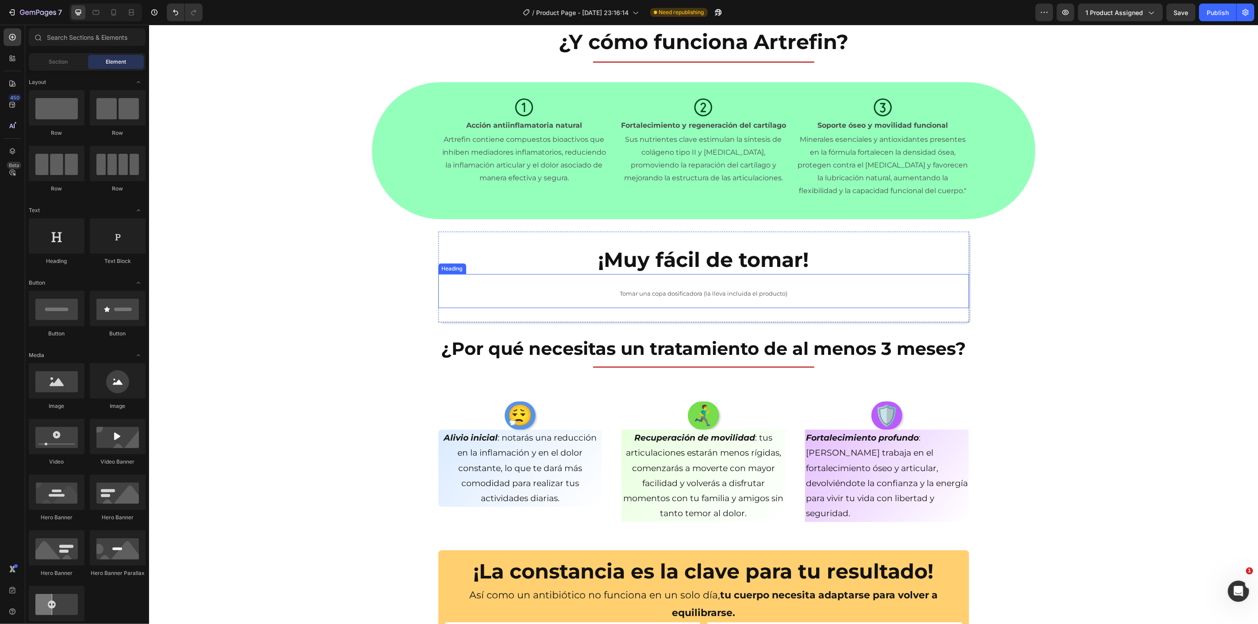
click at [679, 292] on span "Tomar una copa dosificadora (la lleva incluida el producto)" at bounding box center [703, 293] width 168 height 7
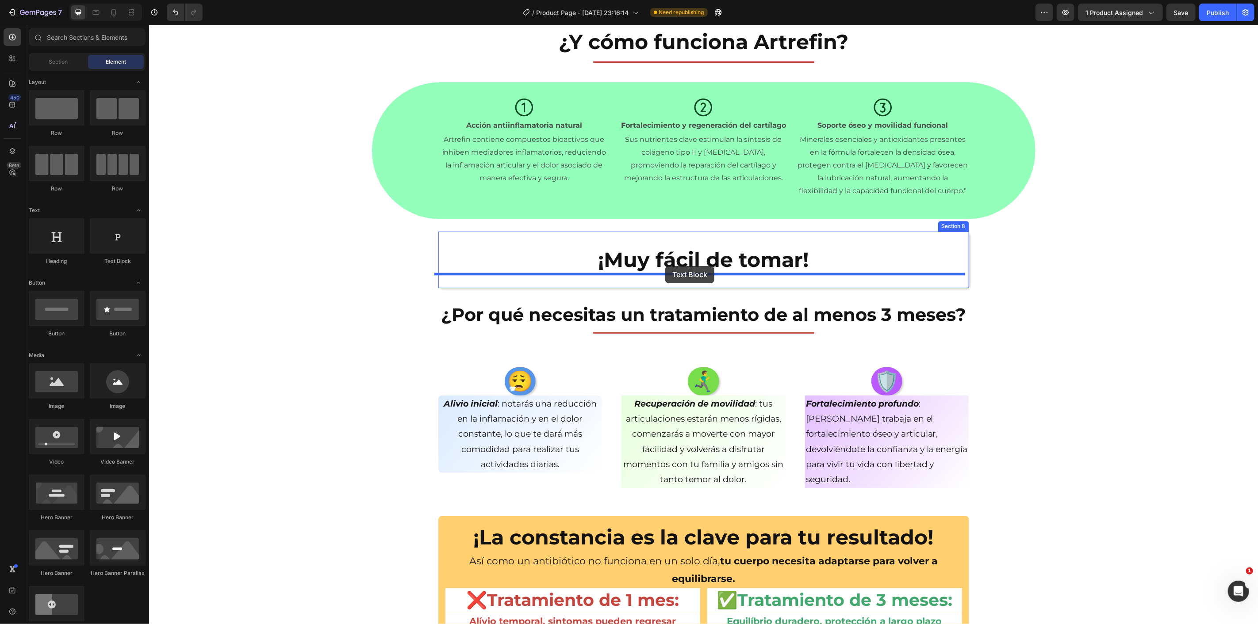
drag, startPoint x: 175, startPoint y: 249, endPoint x: 669, endPoint y: 267, distance: 494.4
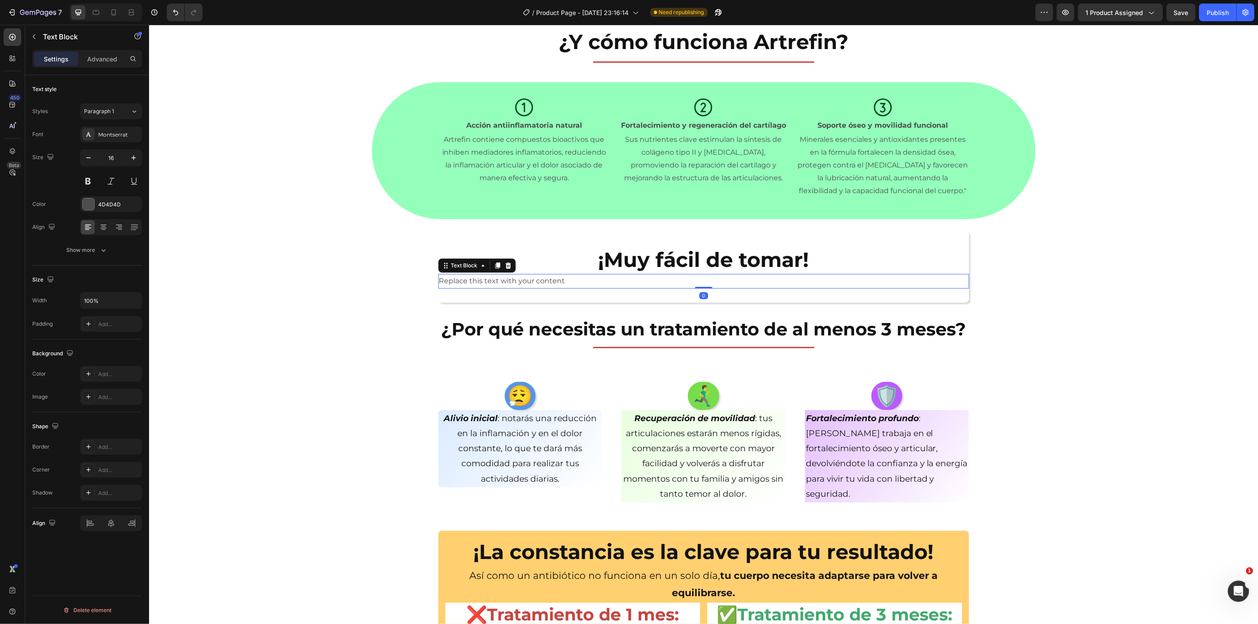
click at [667, 283] on div "Replace this text with your content" at bounding box center [703, 281] width 531 height 15
click at [667, 283] on p "Replace this text with your content" at bounding box center [703, 281] width 529 height 13
click at [357, 284] on div "¿Y cómo funciona Artrefin? Heading Title Line Section 6 Icon Acción antiinflama…" at bounding box center [703, 186] width 1109 height 4424
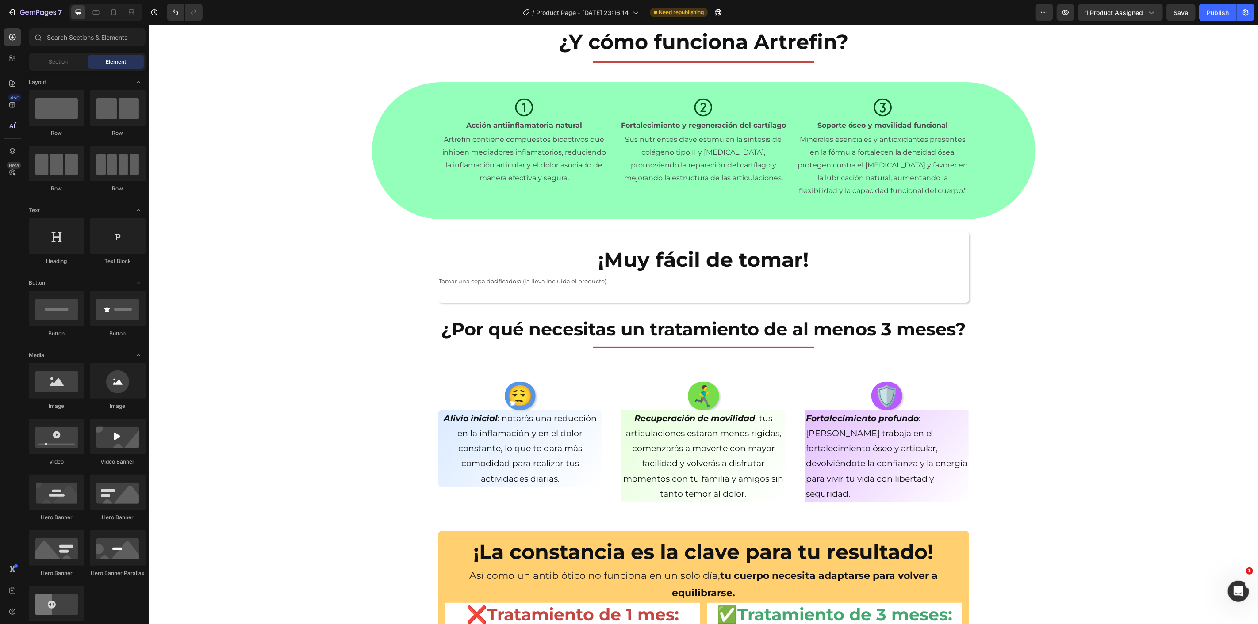
click at [527, 284] on p "Tomar una copa dosificadora (la lleva incluida el producto)" at bounding box center [703, 281] width 529 height 13
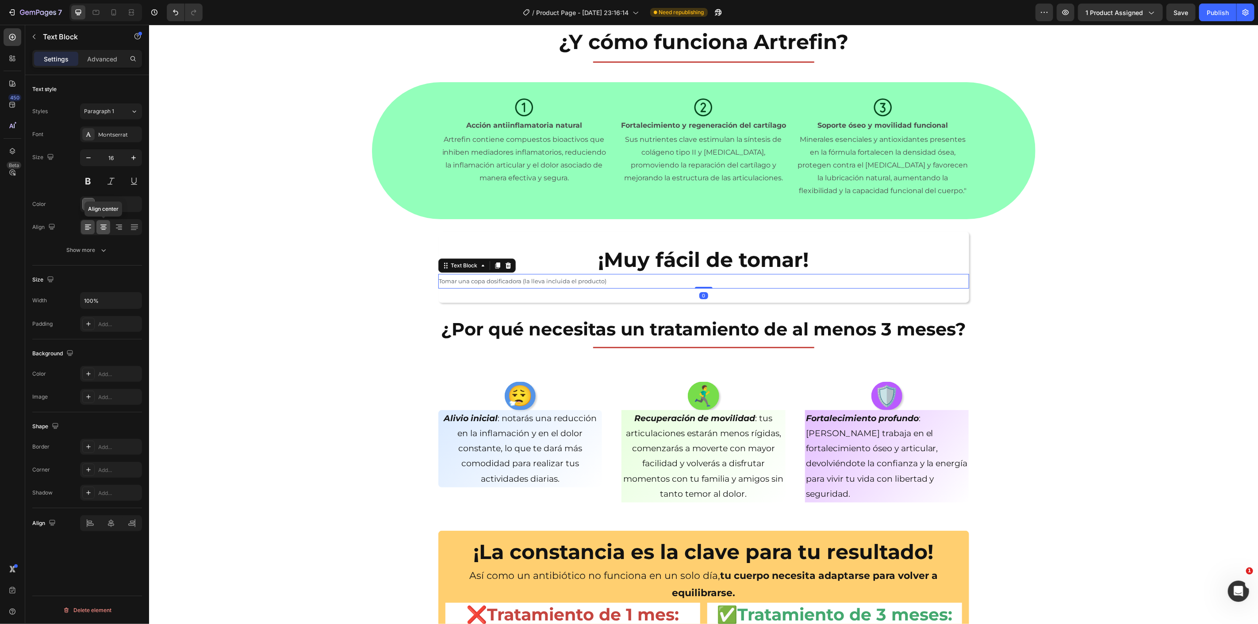
click at [103, 230] on icon at bounding box center [103, 227] width 9 height 9
click at [119, 157] on input "16" at bounding box center [110, 158] width 29 height 16
type input "4"
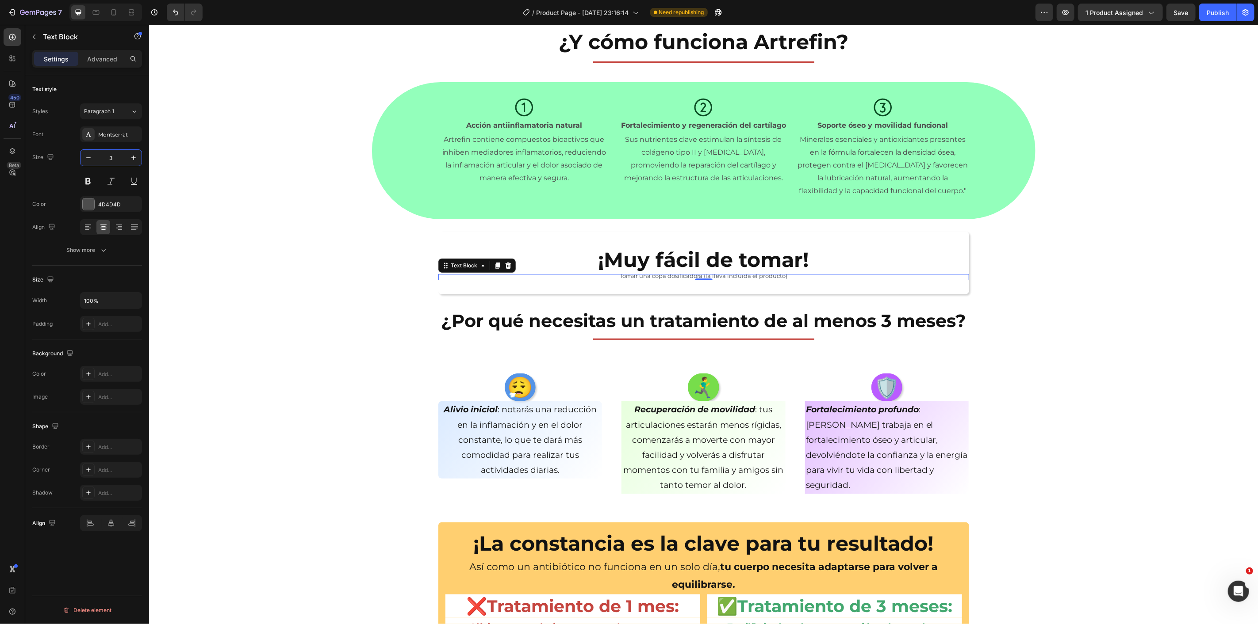
type input "35"
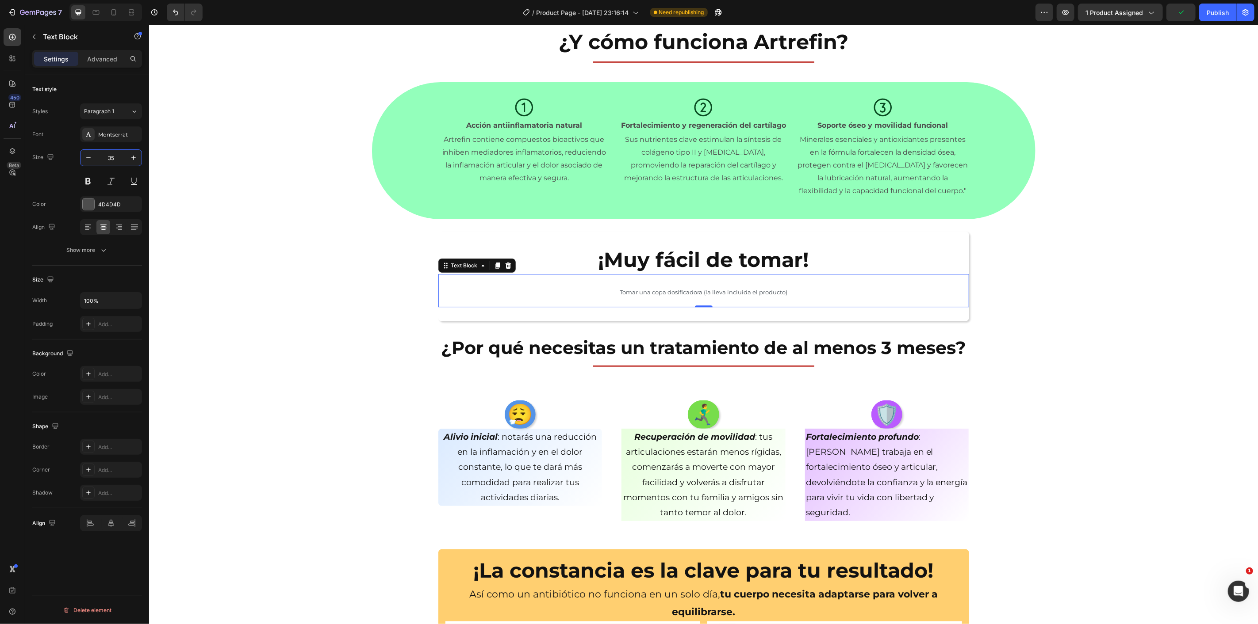
click at [329, 245] on div "¿Y cómo funciona Artrefin? Heading Title Line Section 6 Icon Acción antiinflama…" at bounding box center [703, 195] width 1109 height 4442
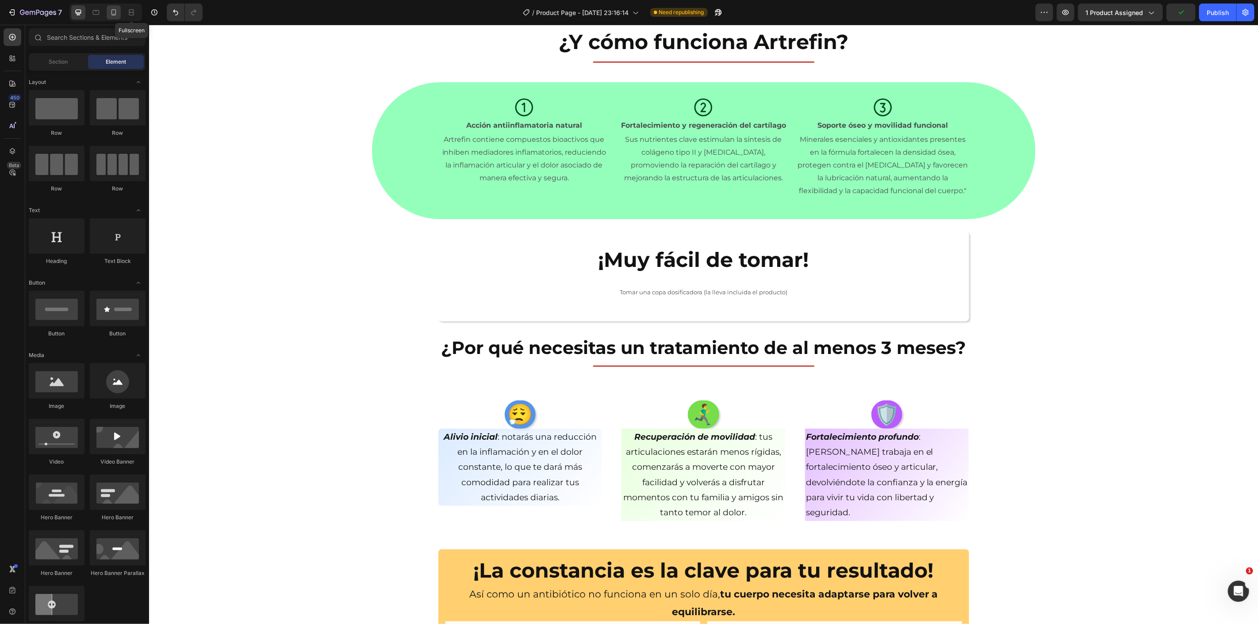
click at [117, 8] on icon at bounding box center [113, 12] width 9 height 9
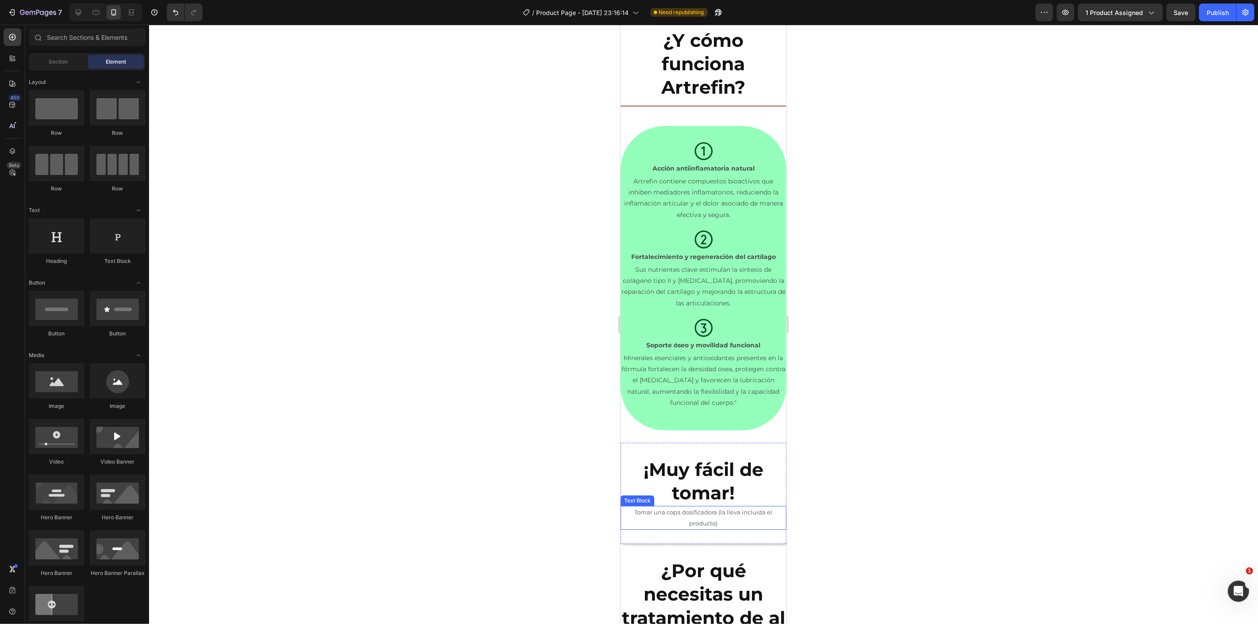
click at [731, 524] on p "Tomar una copa dosificadora (la lleva incluida el producto)" at bounding box center [703, 518] width 164 height 22
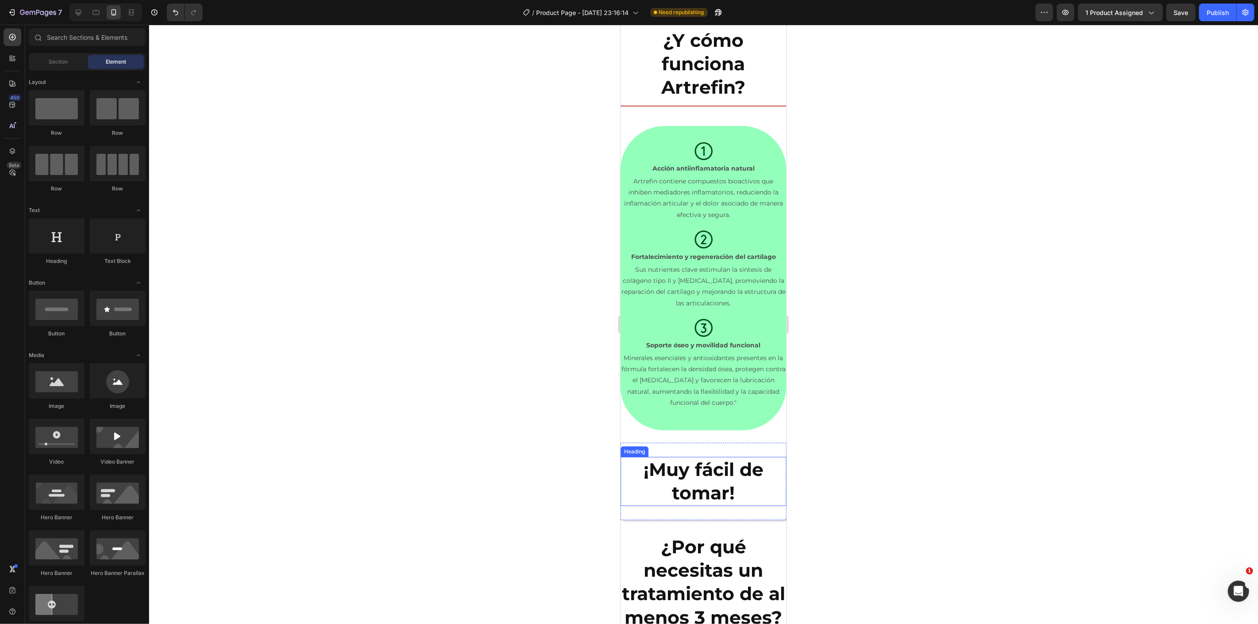
click at [709, 505] on h2 "¡Muy fácil de tomar!" at bounding box center [703, 481] width 166 height 49
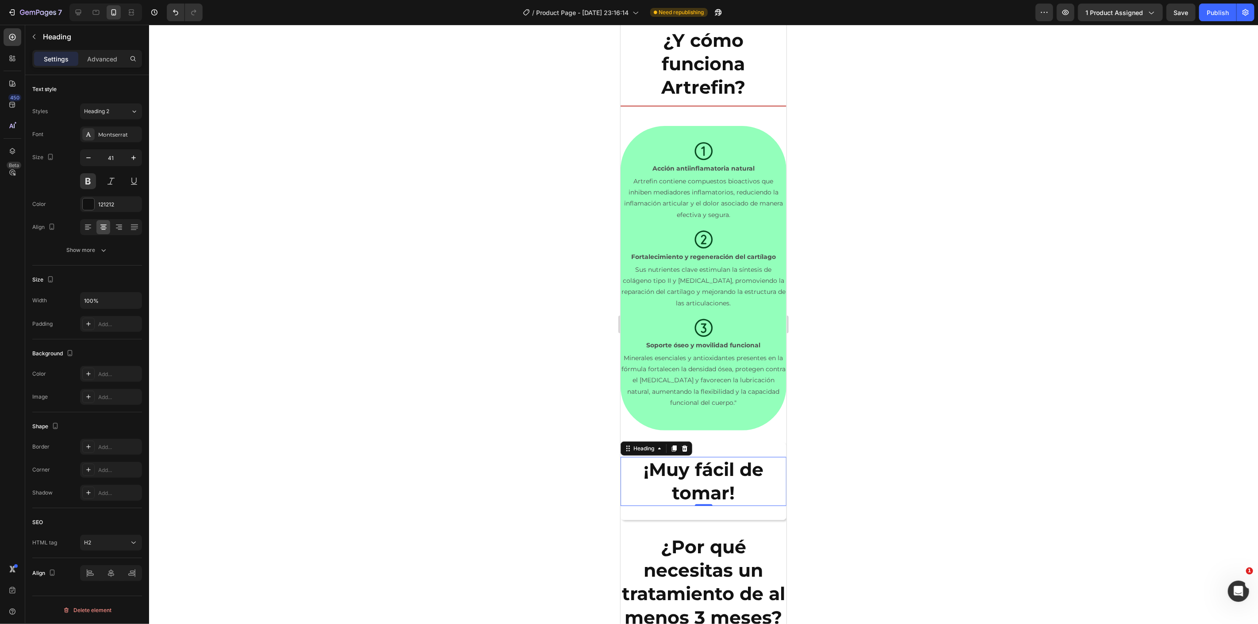
click at [520, 453] on div at bounding box center [703, 325] width 1109 height 600
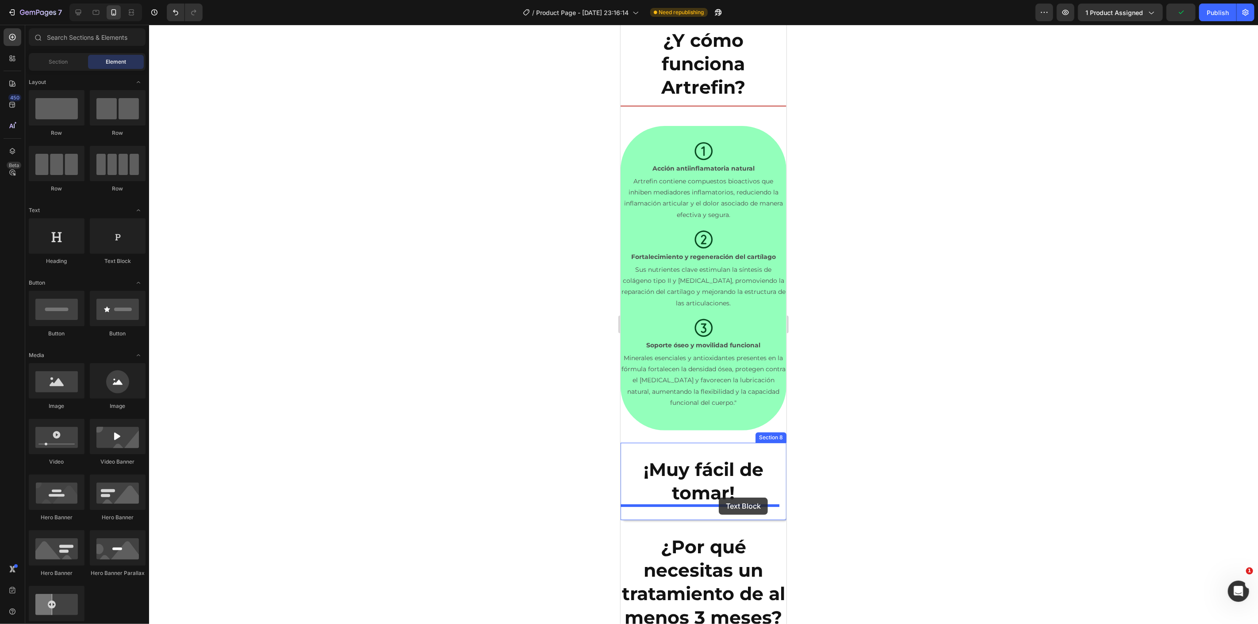
drag, startPoint x: 744, startPoint y: 274, endPoint x: 718, endPoint y: 498, distance: 225.3
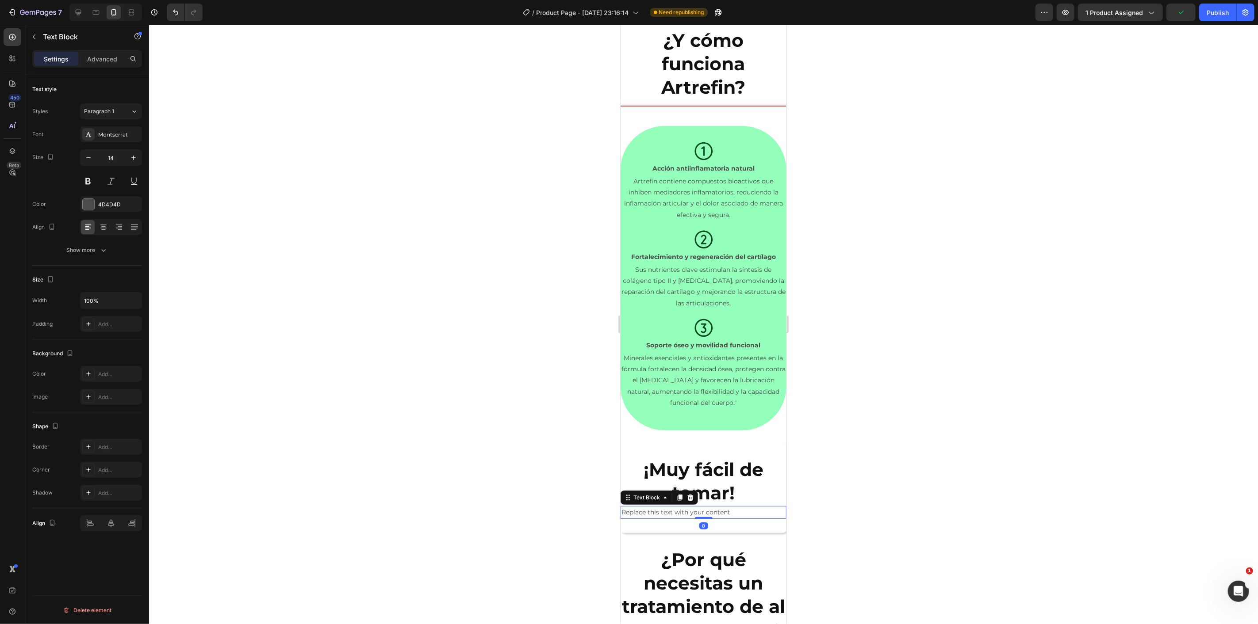
click at [701, 510] on div "Replace this text with your content" at bounding box center [703, 512] width 166 height 13
click at [701, 510] on p "Replace this text with your content" at bounding box center [703, 512] width 164 height 11
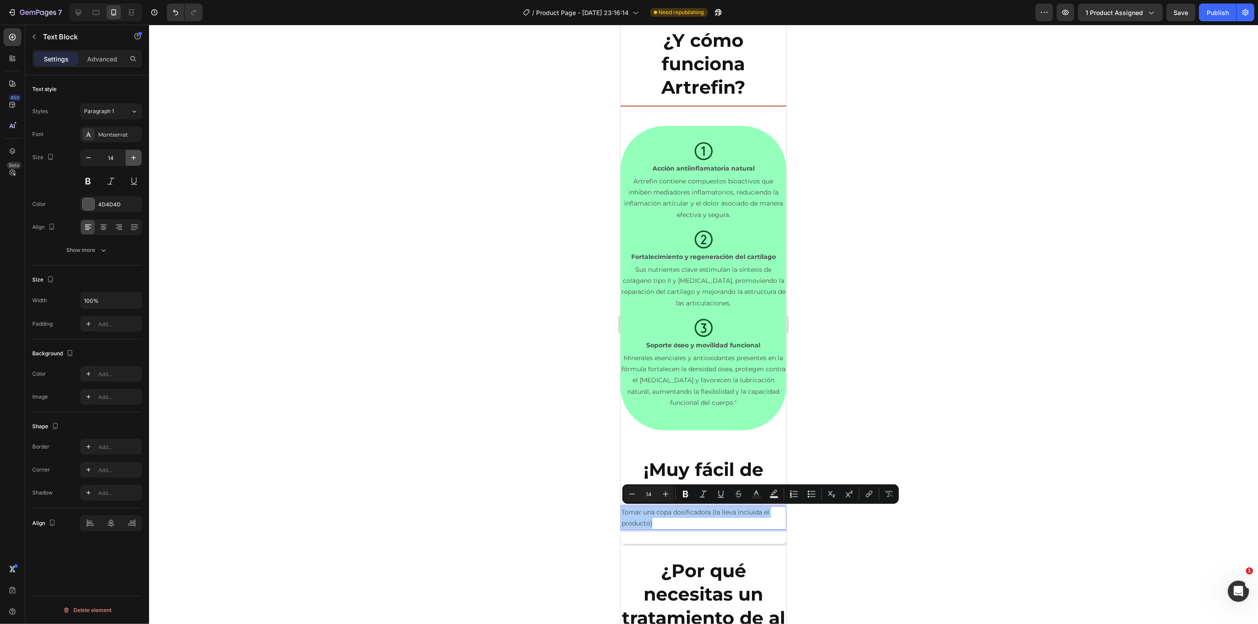
click at [130, 157] on icon "button" at bounding box center [133, 157] width 9 height 9
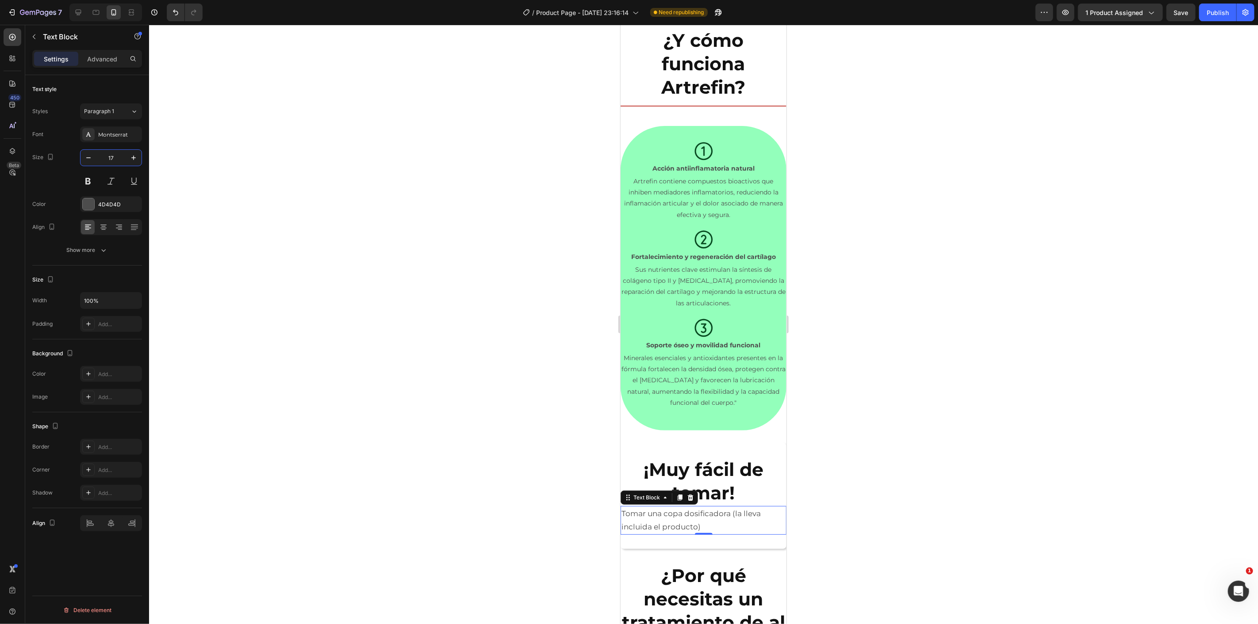
click at [109, 157] on input "17" at bounding box center [110, 158] width 29 height 16
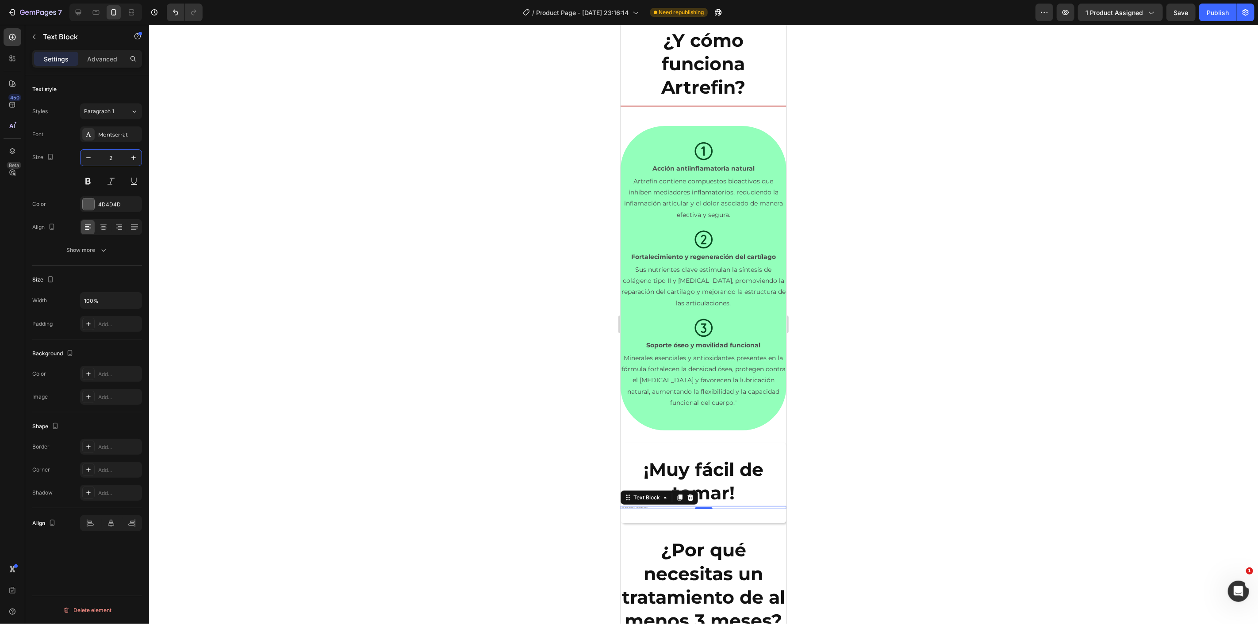
type input "22"
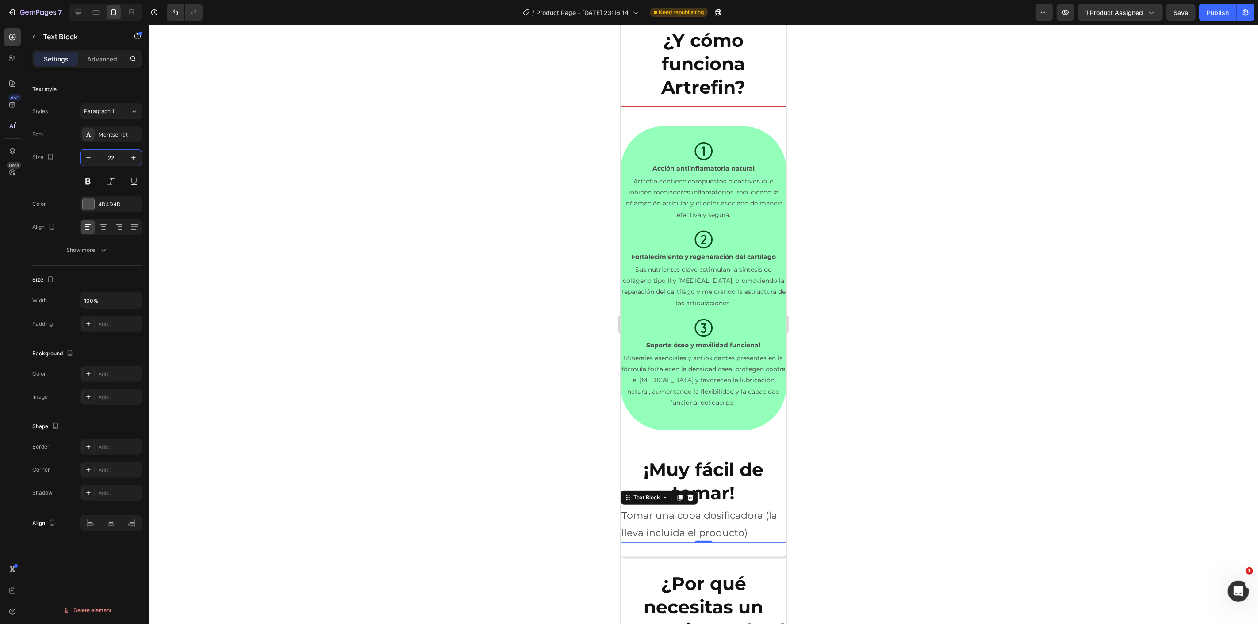
click at [477, 386] on div at bounding box center [703, 325] width 1109 height 600
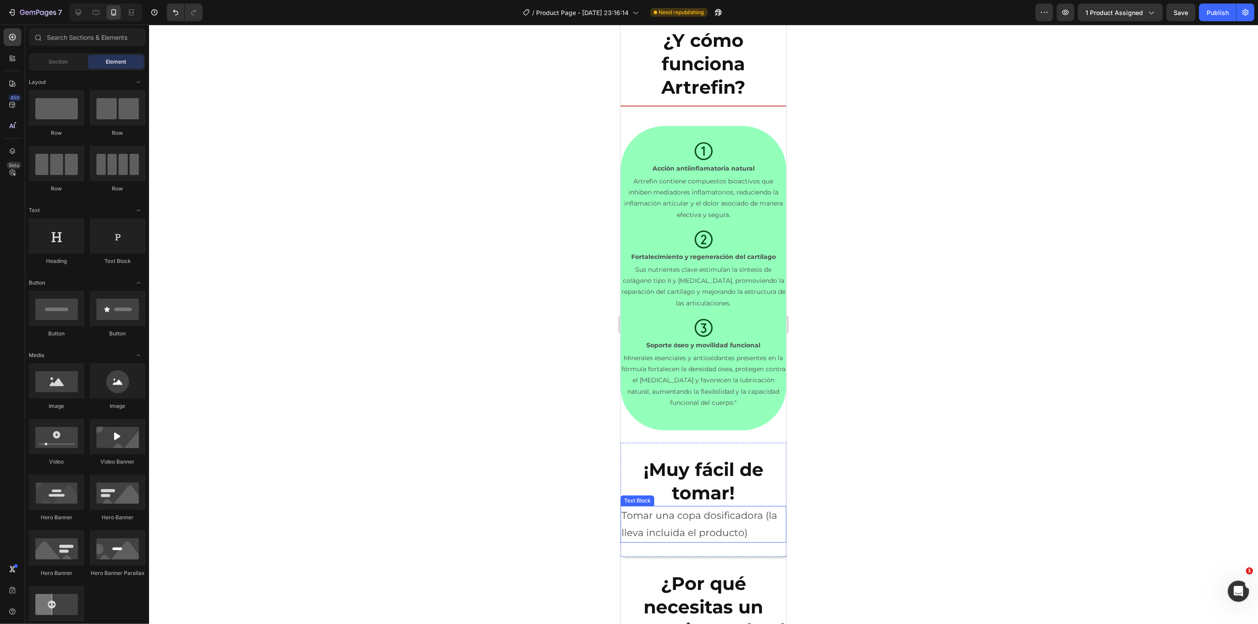
click at [692, 525] on p "Tomar una copa dosificadora (la lleva incluida el producto)" at bounding box center [703, 524] width 164 height 35
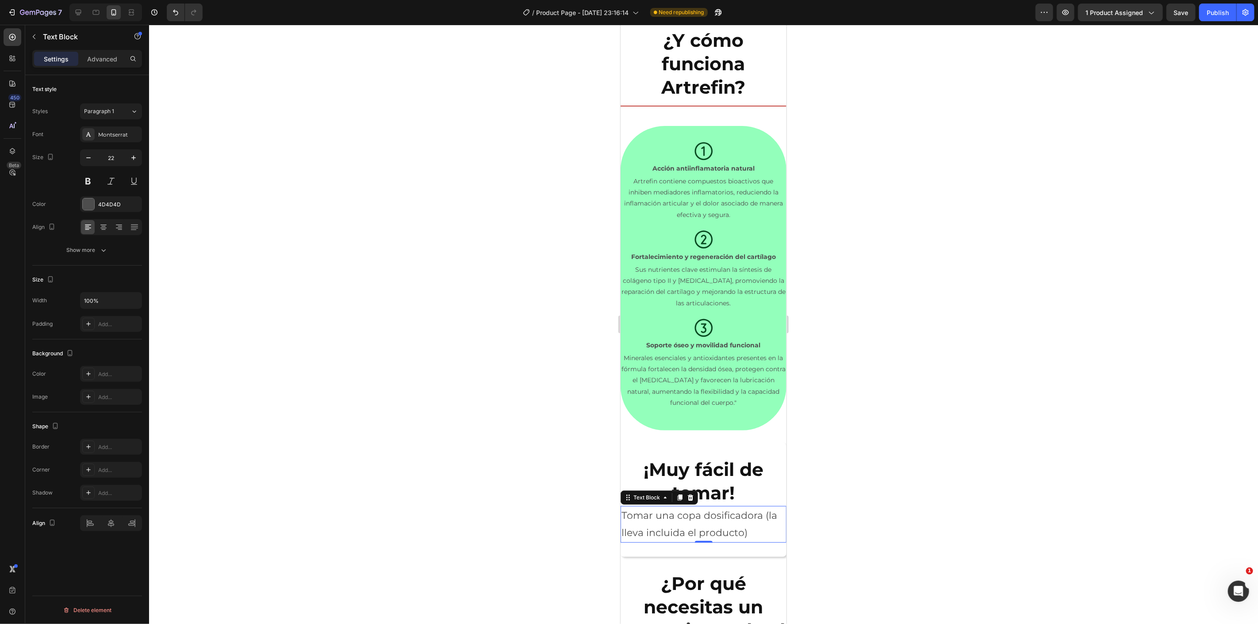
click at [104, 219] on div at bounding box center [111, 227] width 62 height 16
click at [103, 221] on div at bounding box center [103, 227] width 14 height 14
click at [80, 12] on icon at bounding box center [79, 13] width 6 height 6
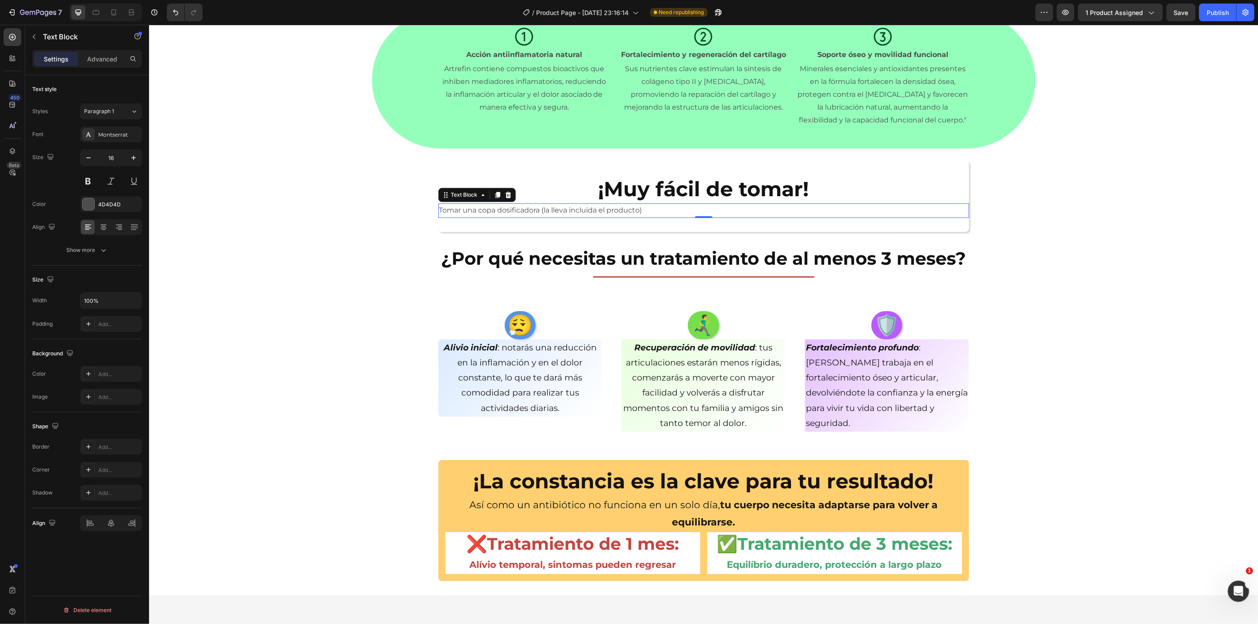
scroll to position [2090, 0]
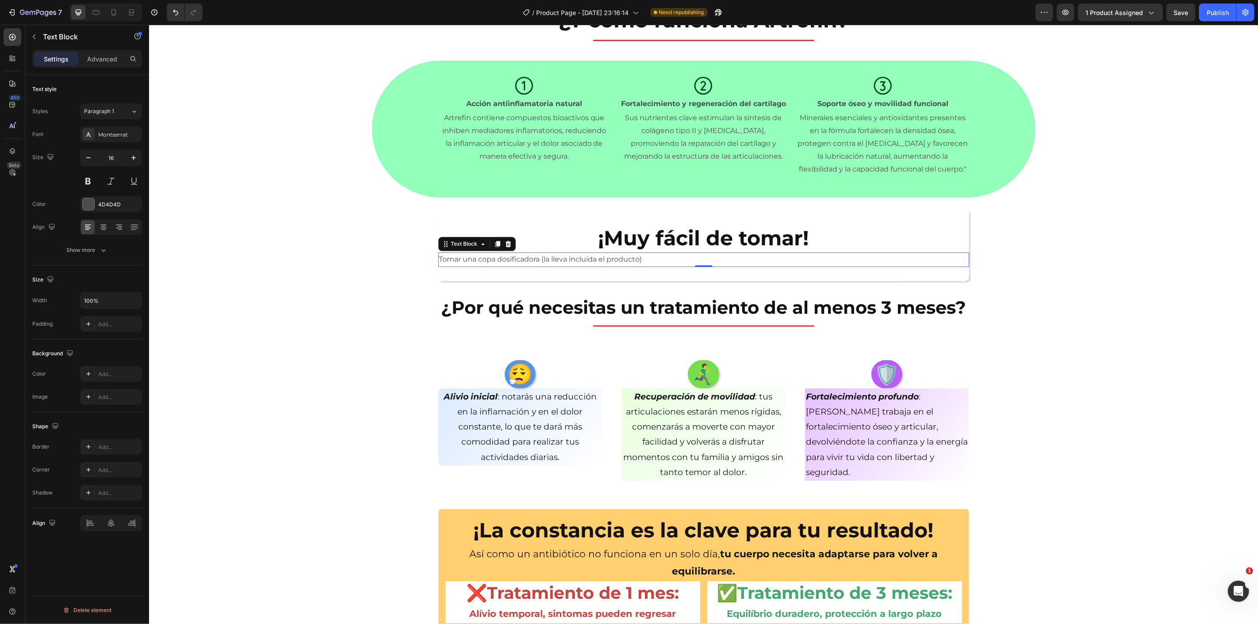
click at [112, 161] on input "16" at bounding box center [110, 158] width 29 height 16
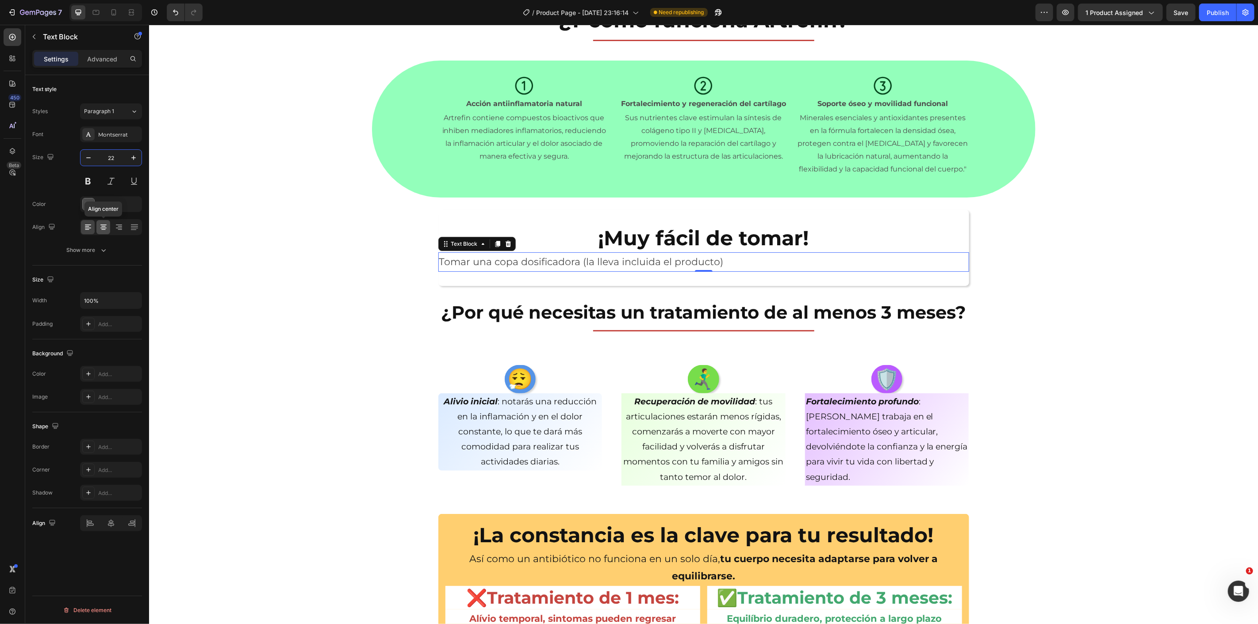
type input "22"
click at [101, 226] on icon at bounding box center [103, 227] width 9 height 9
click at [286, 223] on div "¿Y cómo funciona Artrefin? Heading Title Line Section 6 Icon Acción antiinflama…" at bounding box center [703, 167] width 1109 height 4428
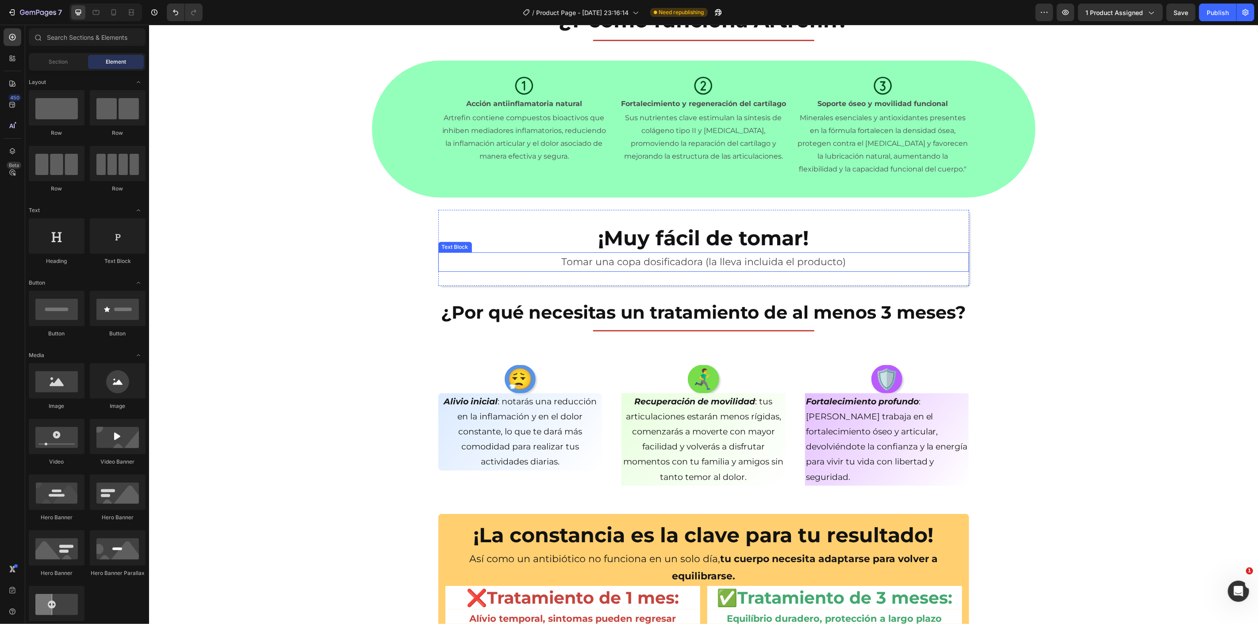
click at [627, 261] on p "Tomar una copa dosificadora (la lleva incluida el producto)" at bounding box center [703, 262] width 529 height 18
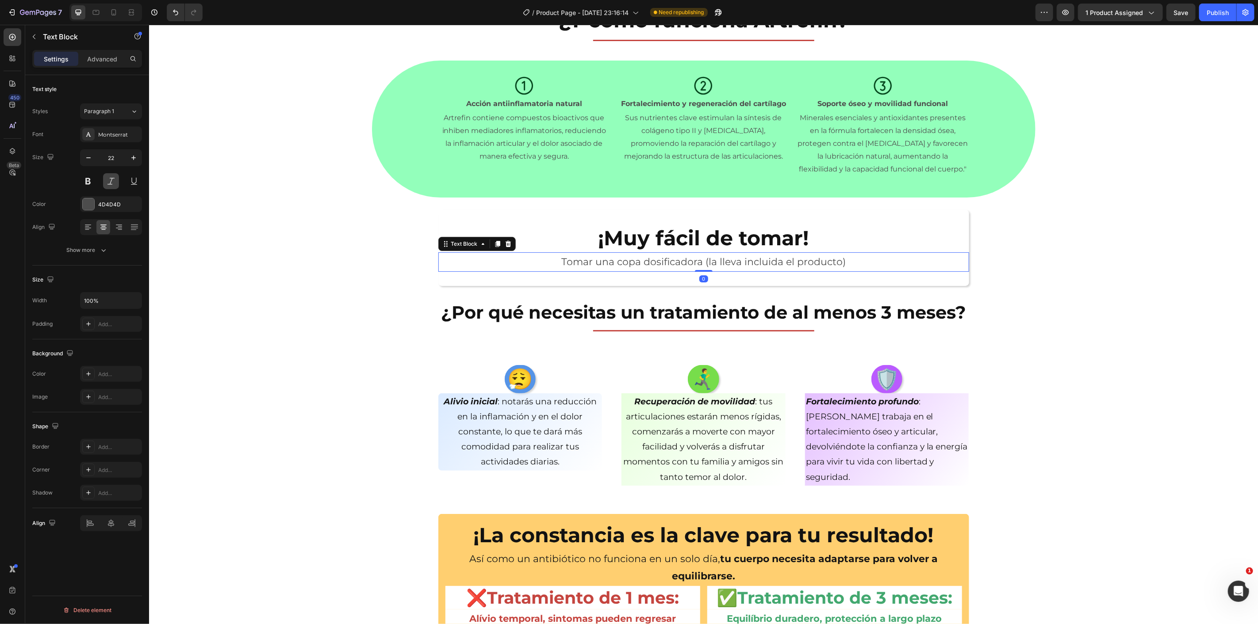
click at [116, 183] on button at bounding box center [111, 181] width 16 height 16
click at [390, 185] on section "Icon Acción antiinflamatoria natural Text Block Artrefin contiene compuestos bi…" at bounding box center [703, 129] width 678 height 138
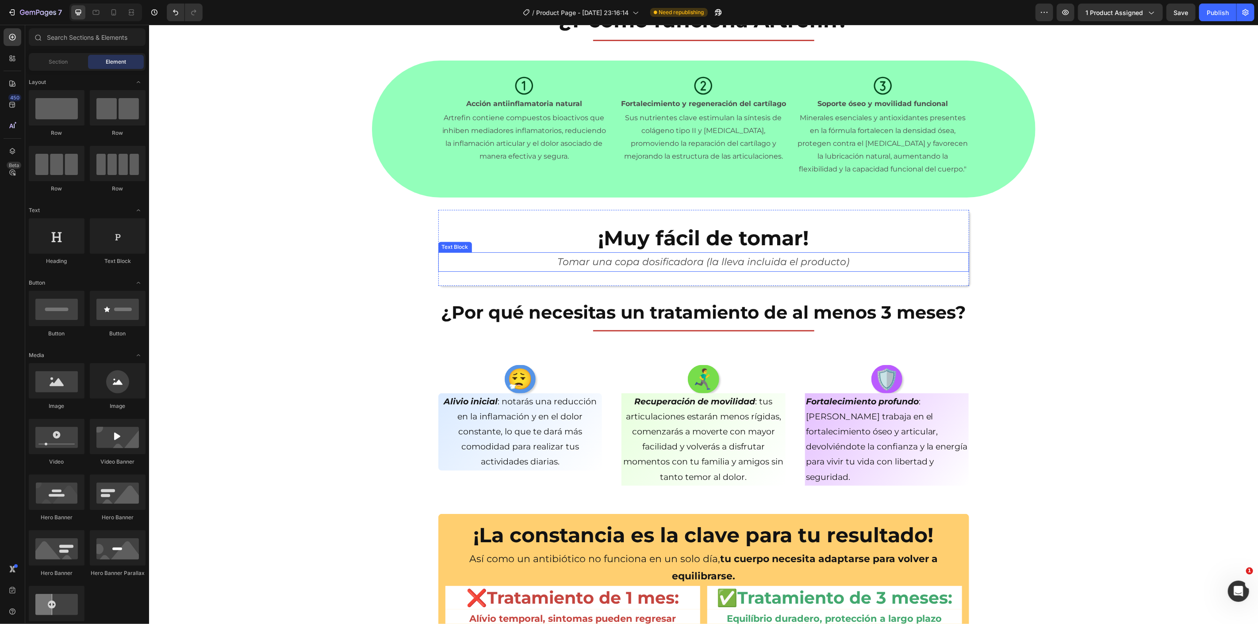
click at [678, 254] on p "Tomar una copa dosificadora (la lleva incluida el producto)" at bounding box center [703, 262] width 529 height 18
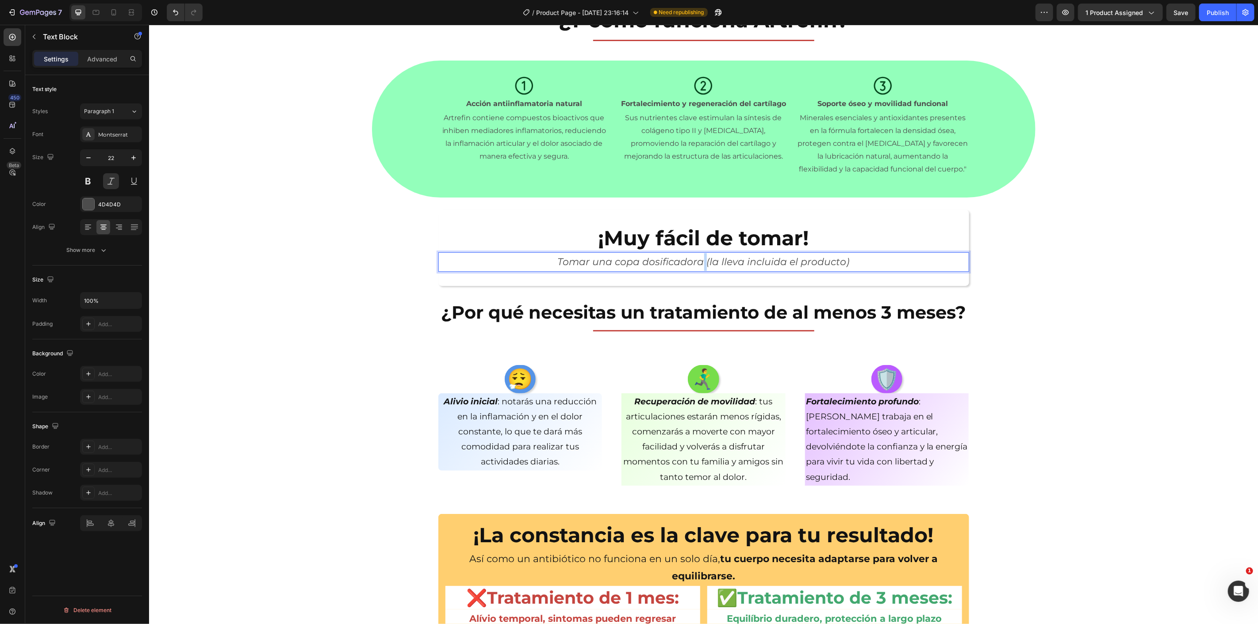
click at [700, 262] on p "Tomar una copa dosificadora (la lleva incluida el producto)" at bounding box center [703, 262] width 529 height 18
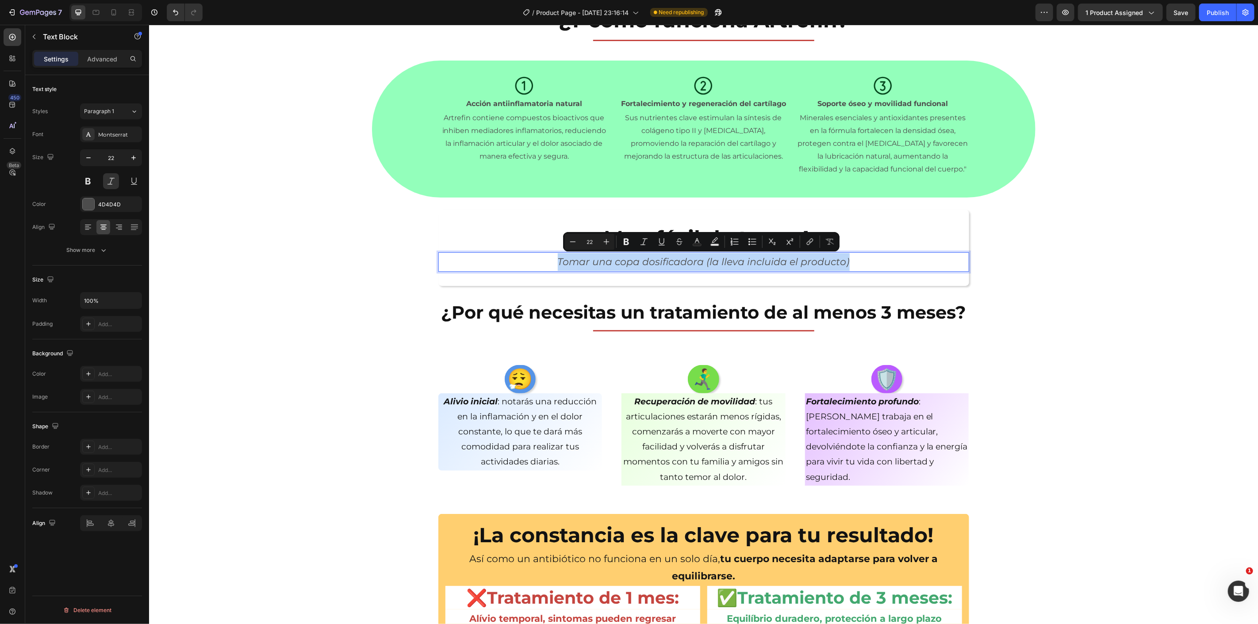
click at [700, 262] on p "Tomar una copa dosificadora (la lleva incluida el producto)" at bounding box center [703, 262] width 529 height 18
click at [697, 263] on p "Tomar una copa dosificadora (la lleva incluida el producto)" at bounding box center [703, 262] width 529 height 18
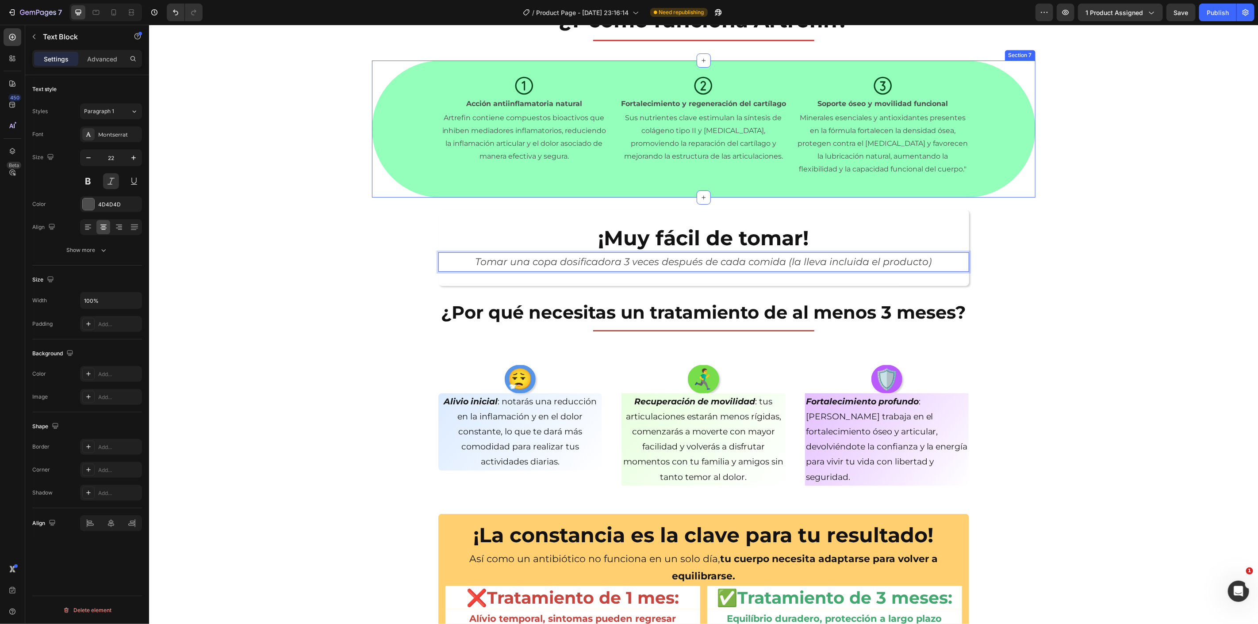
click at [345, 217] on div "¿Y cómo funciona Artrefin? Heading Title Line Section 6 Icon Acción antiinflama…" at bounding box center [703, 167] width 1109 height 4428
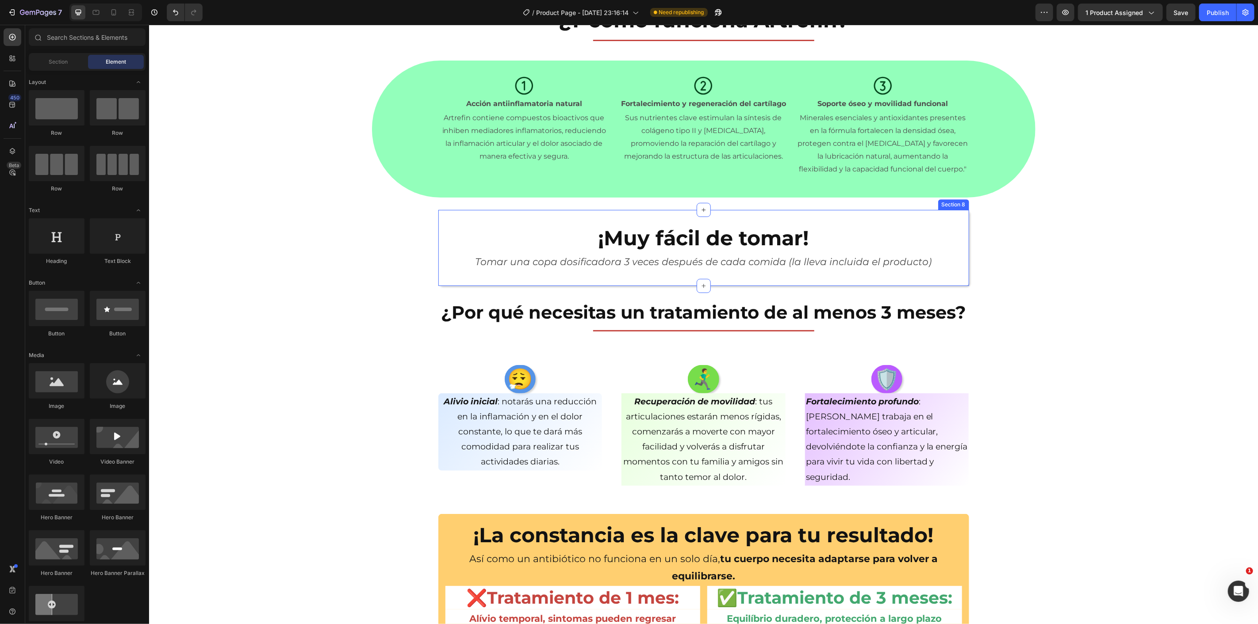
click at [956, 217] on div "¡Muy fácil de tomar! Heading Tomar una copa dosificadora 3 veces después de cad…" at bounding box center [703, 248] width 531 height 76
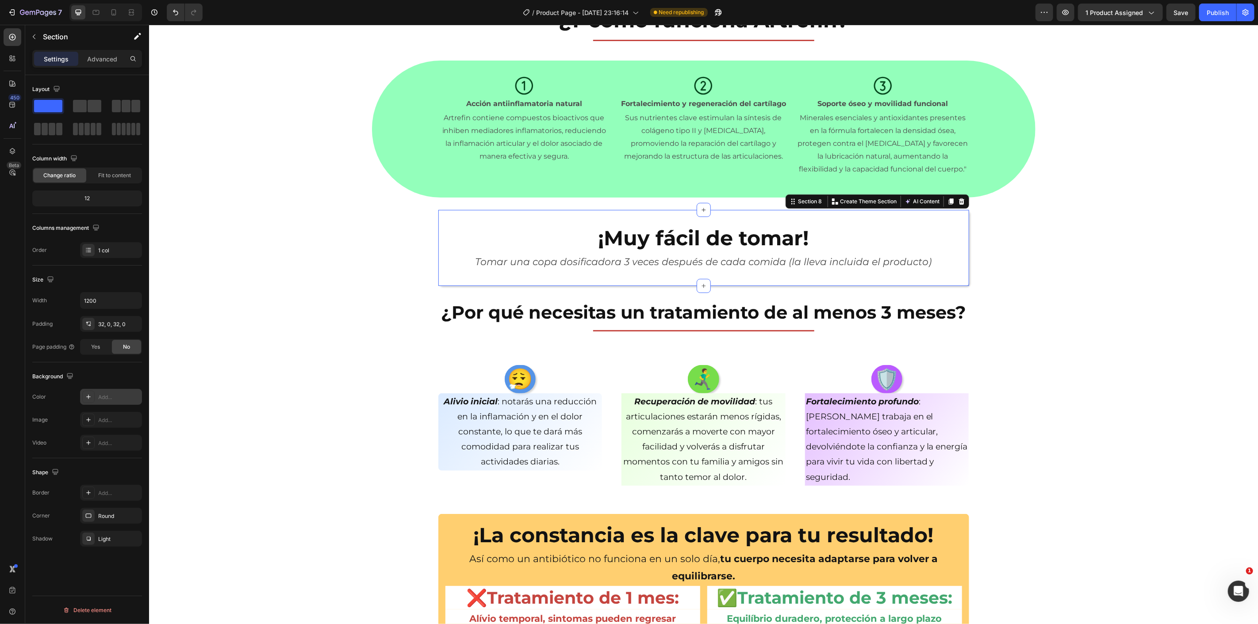
click at [122, 391] on div "Add..." at bounding box center [111, 397] width 62 height 16
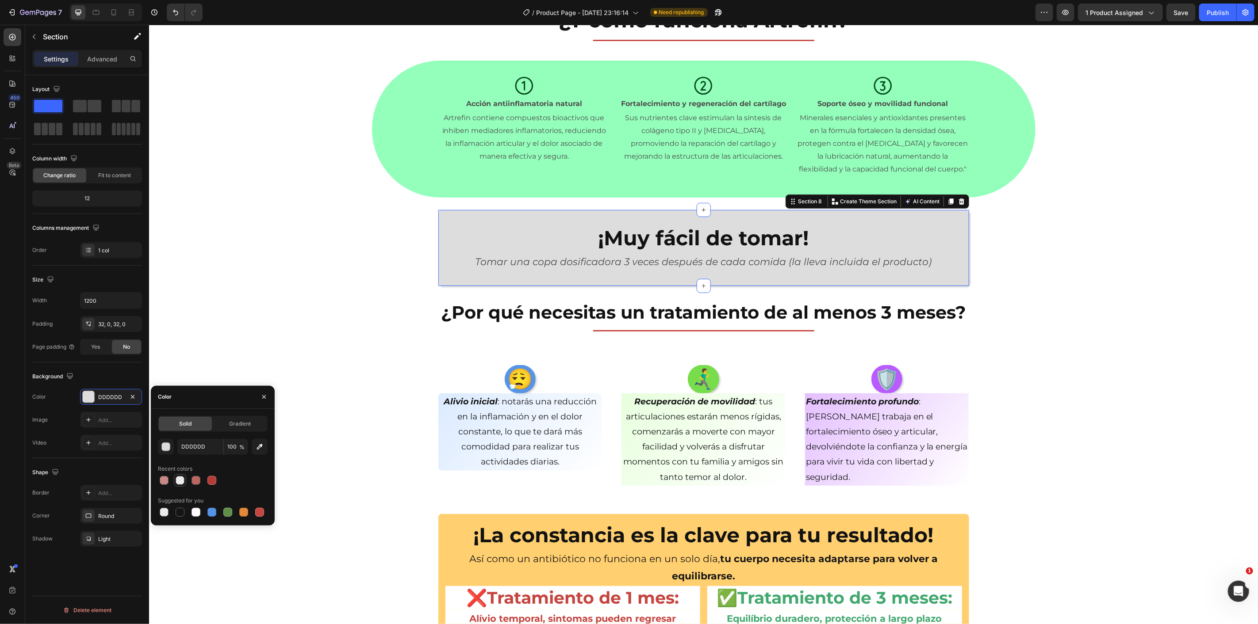
click at [179, 482] on div at bounding box center [180, 480] width 9 height 9
type input "AD3A34"
type input "0"
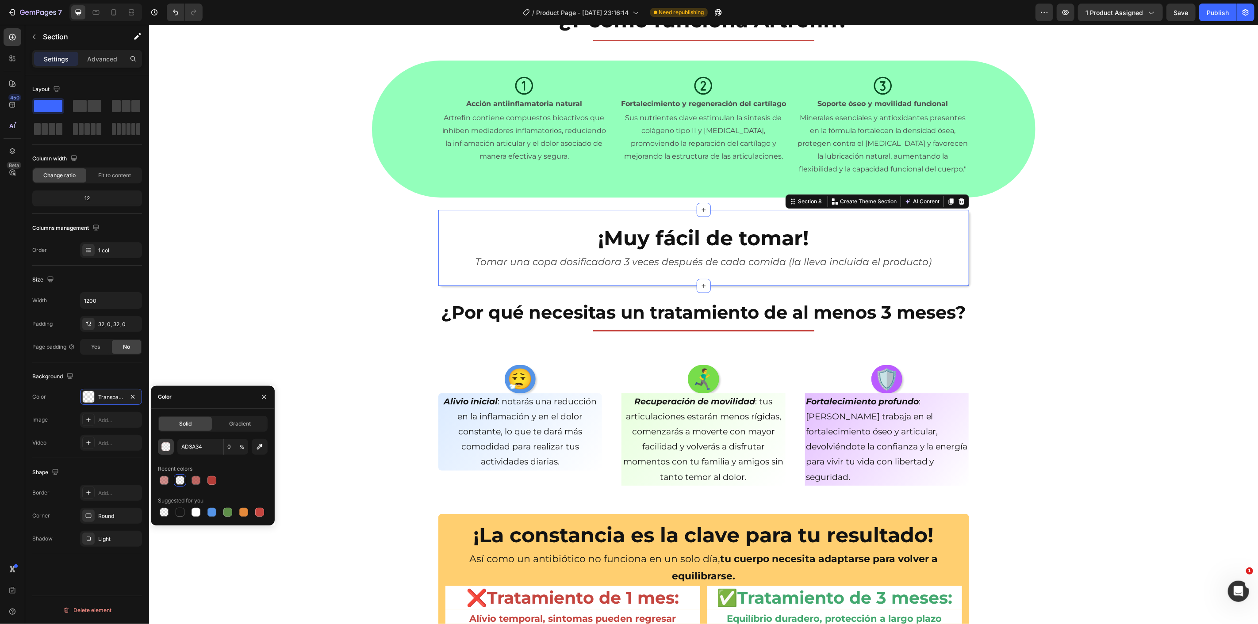
click at [166, 447] on div "button" at bounding box center [166, 447] width 9 height 9
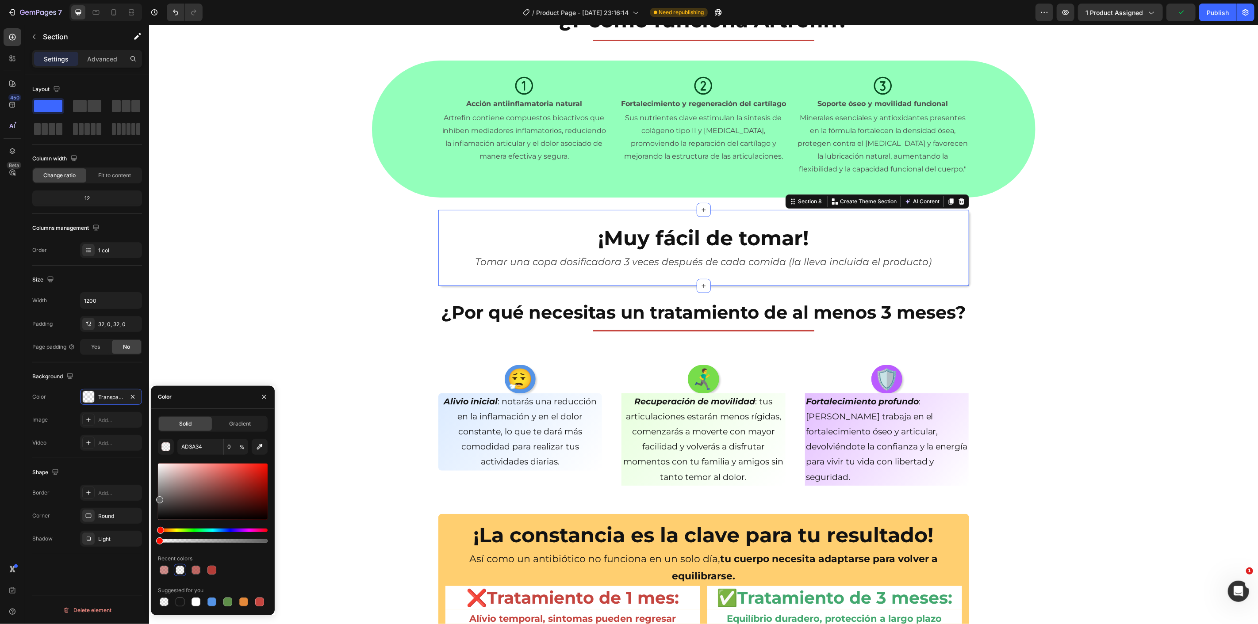
drag, startPoint x: 179, startPoint y: 494, endPoint x: 152, endPoint y: 498, distance: 27.4
click at [152, 498] on div "Solid Gradient AD3A34 0 % Recent colors Suggested for you" at bounding box center [213, 512] width 124 height 192
type input "606060"
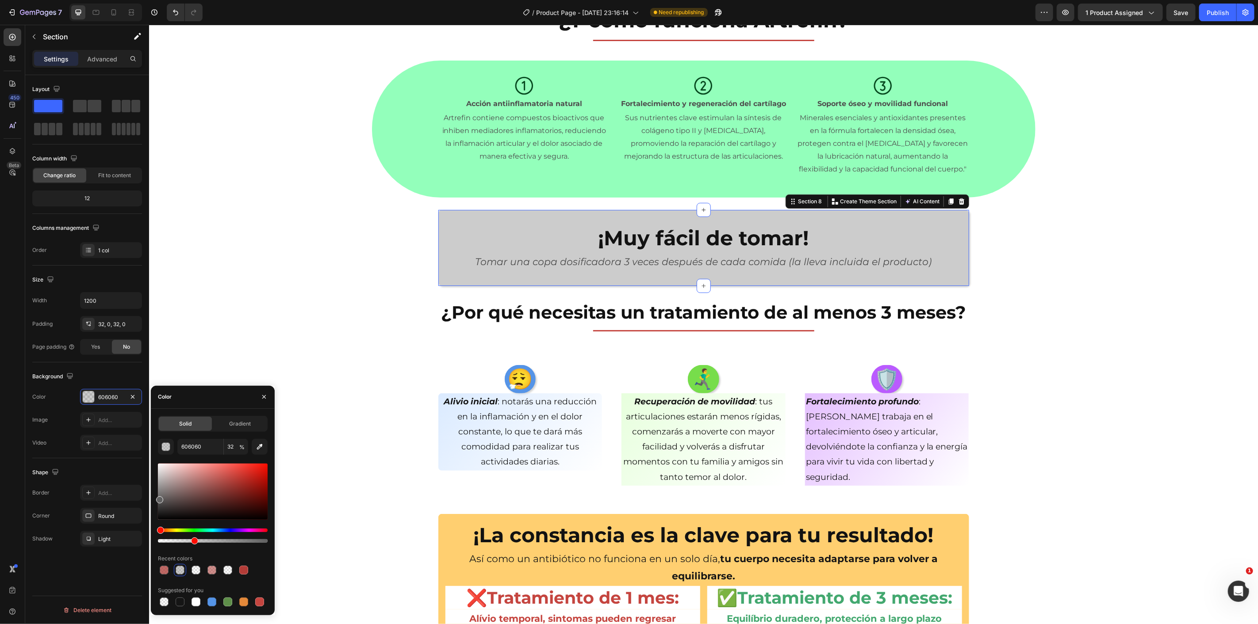
drag, startPoint x: 211, startPoint y: 543, endPoint x: 193, endPoint y: 545, distance: 18.3
click at [193, 545] on div "606060 32 % Recent colors Suggested for you" at bounding box center [213, 523] width 110 height 169
drag, startPoint x: 193, startPoint y: 541, endPoint x: 186, endPoint y: 541, distance: 6.6
click at [186, 541] on div at bounding box center [187, 541] width 7 height 7
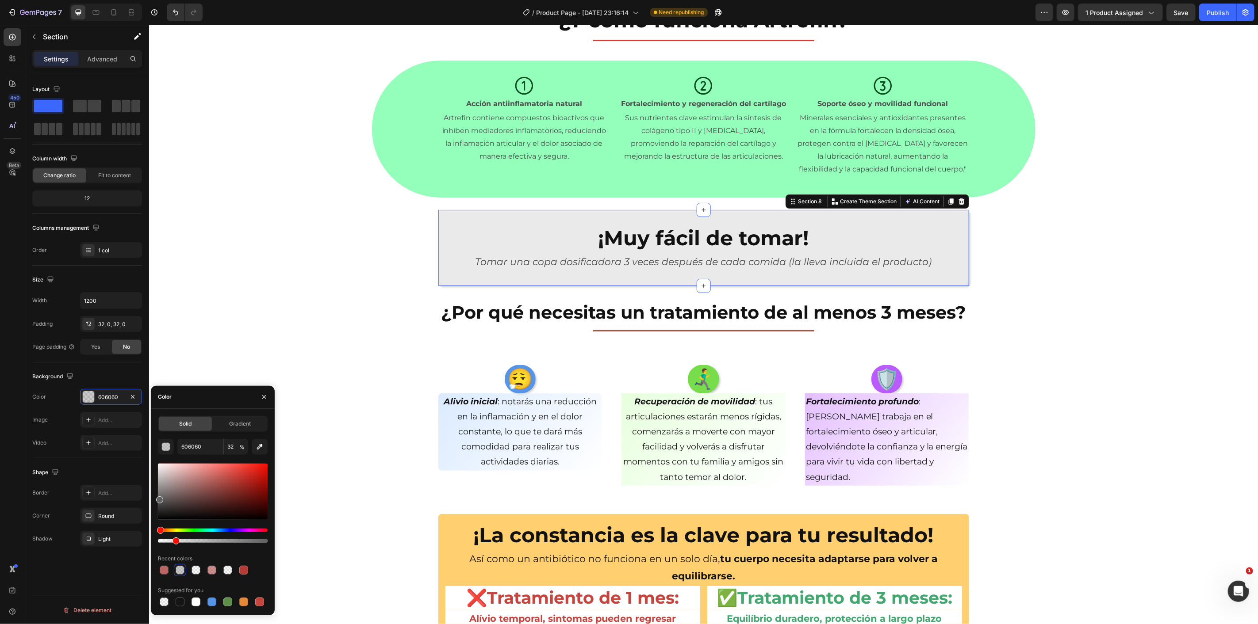
drag, startPoint x: 187, startPoint y: 541, endPoint x: 170, endPoint y: 537, distance: 17.4
click at [172, 538] on div at bounding box center [175, 541] width 7 height 7
type input "12"
click at [395, 246] on div "¿Y cómo funciona Artrefin? Heading Title Line Section 6 Icon Acción antiinflama…" at bounding box center [703, 167] width 1109 height 4428
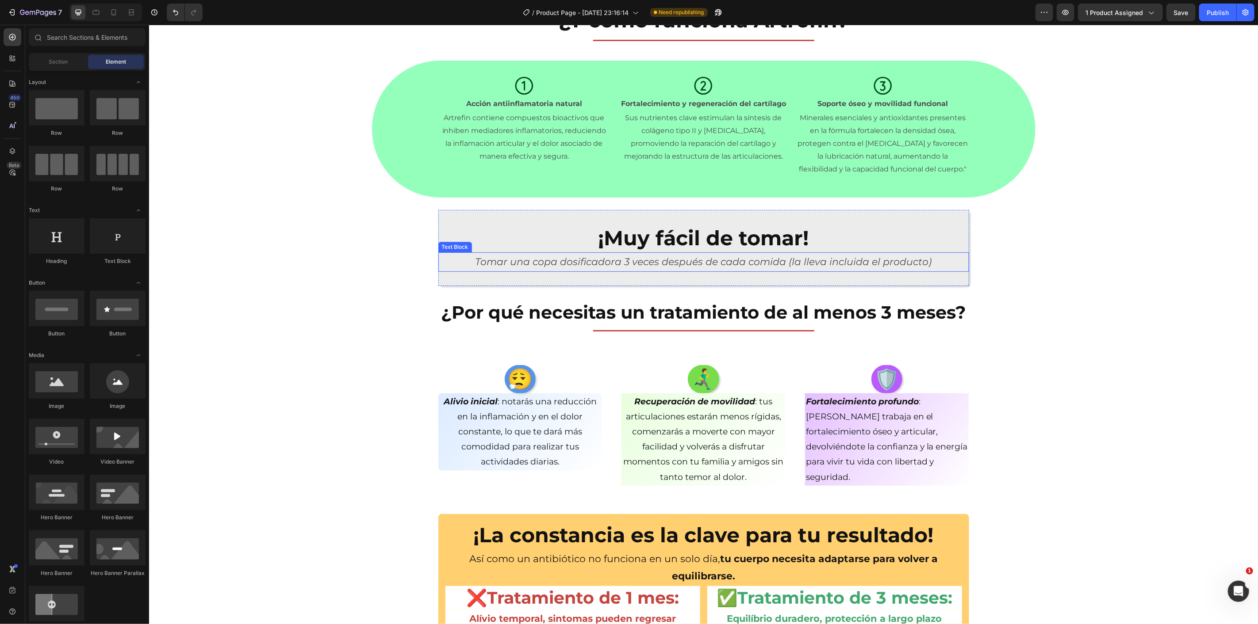
click at [473, 258] on p "Tomar una copa dosificadora 3 veces después de cada comida (la lleva incluida e…" at bounding box center [703, 262] width 529 height 18
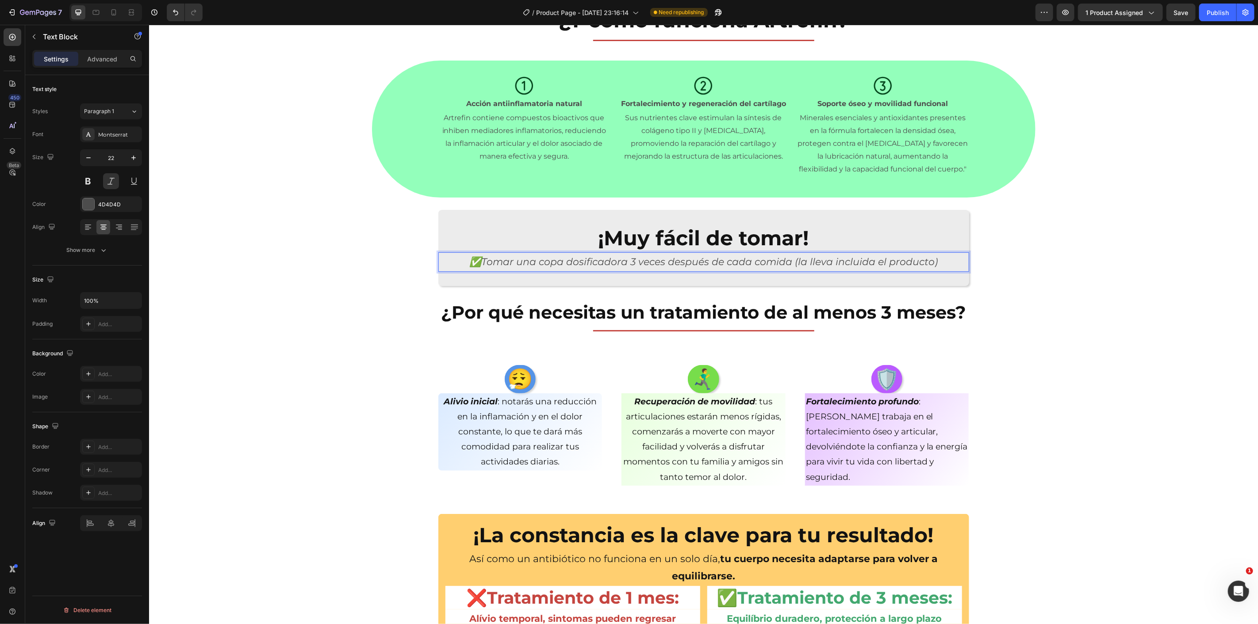
click at [693, 264] on p "✅Tomar una copa dosificadora 3 veces después de cada comida (la lleva incluida …" at bounding box center [703, 262] width 529 height 18
click at [965, 264] on section "¡Muy fácil de tomar! Heading ✅Tomar una copa dosificadora 3 veces después de ca…" at bounding box center [703, 248] width 545 height 76
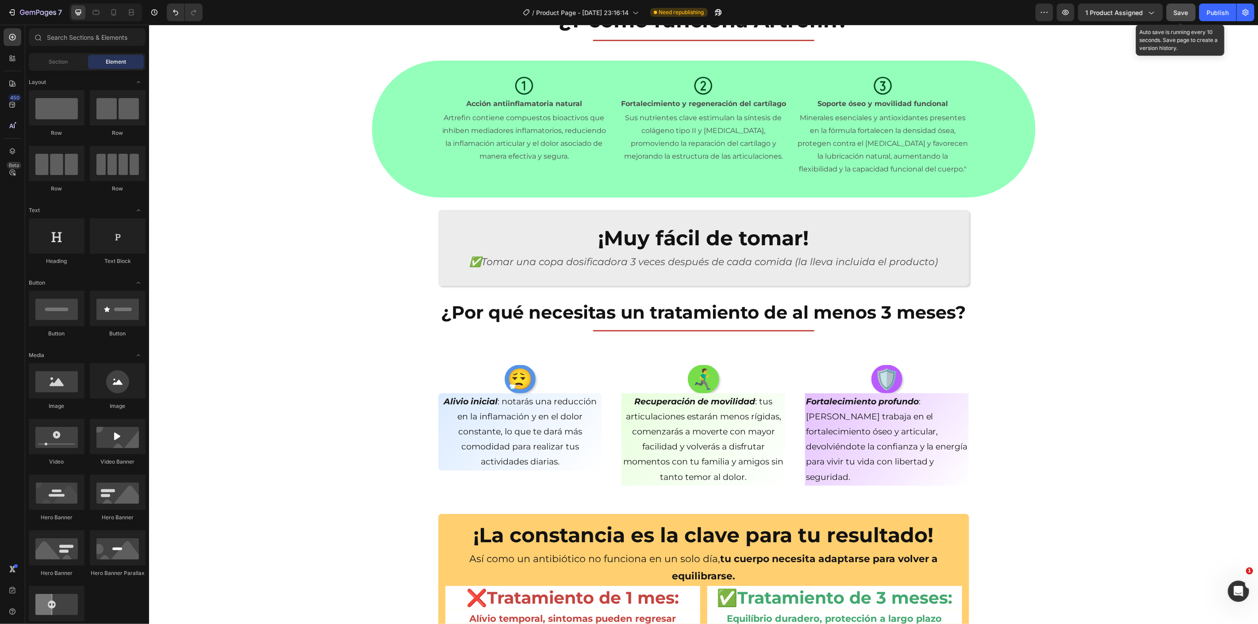
click at [1186, 11] on span "Save" at bounding box center [1181, 13] width 15 height 8
click at [114, 12] on icon at bounding box center [113, 12] width 9 height 9
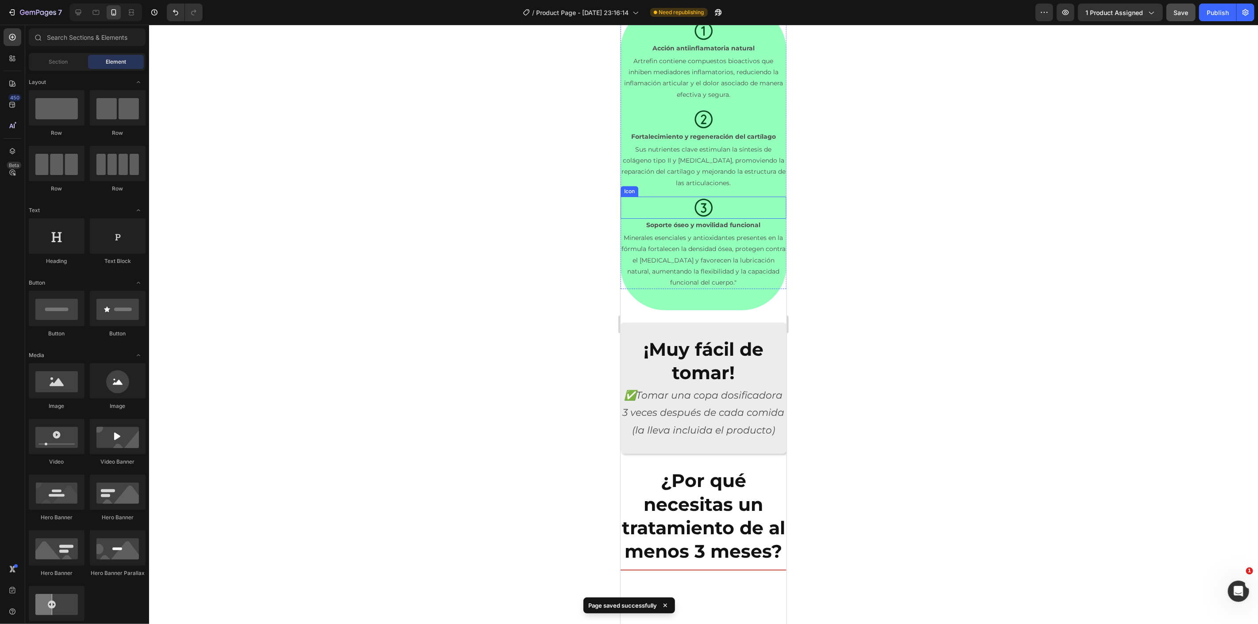
scroll to position [2237, 0]
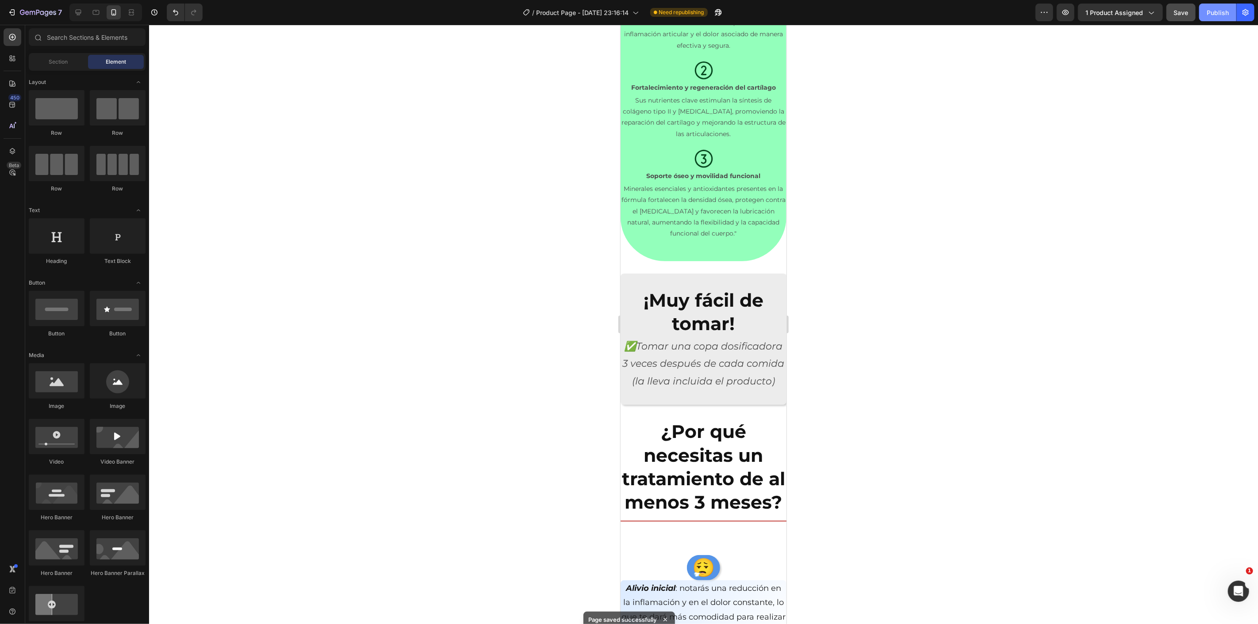
click at [1221, 13] on div "Publish" at bounding box center [1218, 12] width 22 height 9
click at [414, 130] on div at bounding box center [703, 325] width 1109 height 600
